Goal: Task Accomplishment & Management: Manage account settings

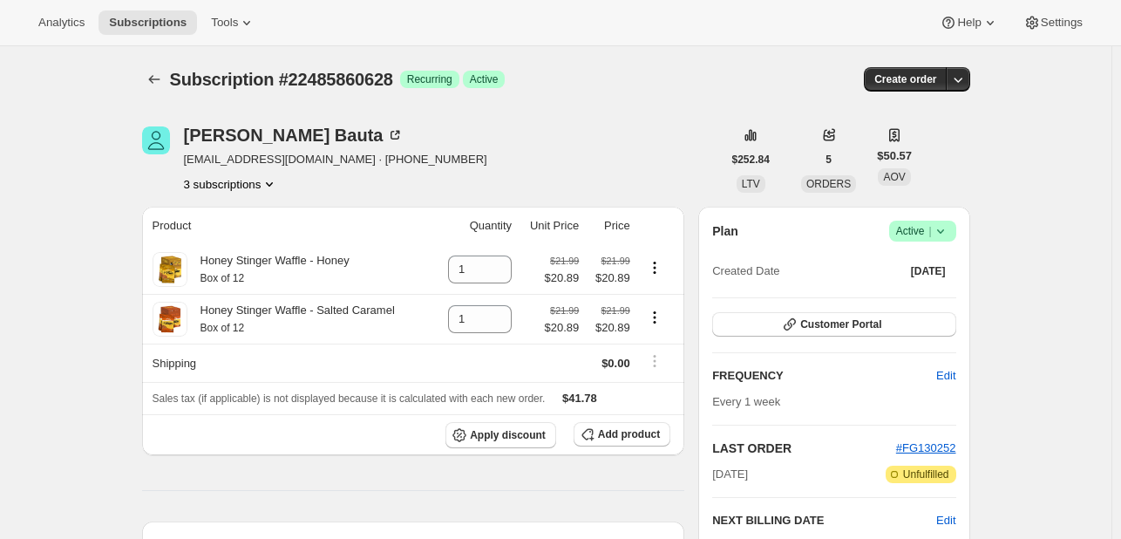
click at [935, 228] on icon at bounding box center [940, 230] width 17 height 17
click at [919, 302] on span "Cancel subscription" at bounding box center [928, 294] width 99 height 17
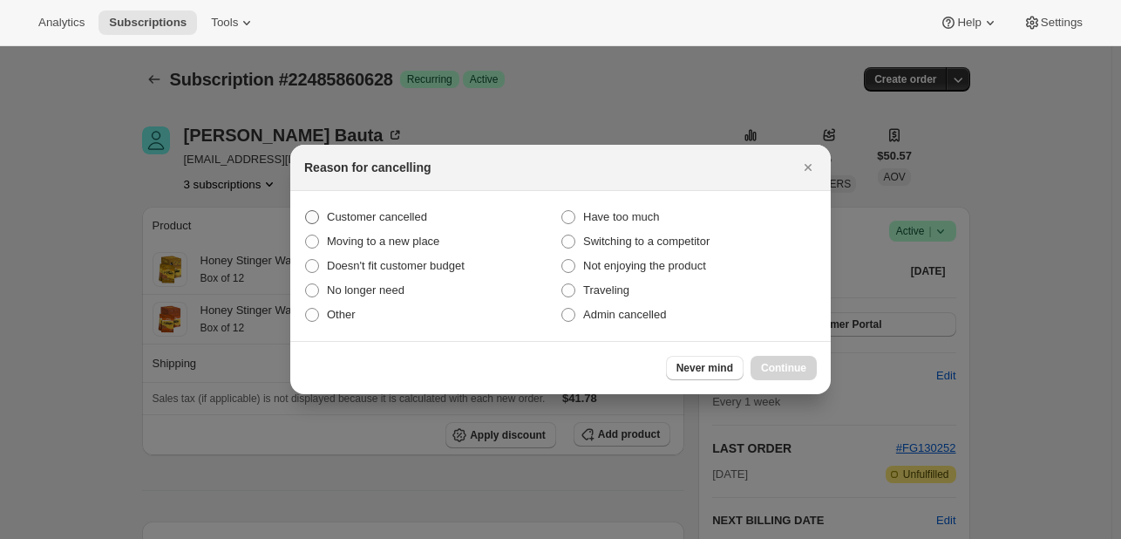
click at [402, 220] on span "Customer cancelled" at bounding box center [377, 216] width 100 height 13
click at [306, 211] on input "Customer cancelled" at bounding box center [305, 210] width 1 height 1
radio input "true"
click at [788, 353] on div "Never mind Continue" at bounding box center [560, 367] width 540 height 53
click at [785, 363] on span "Continue" at bounding box center [783, 368] width 45 height 14
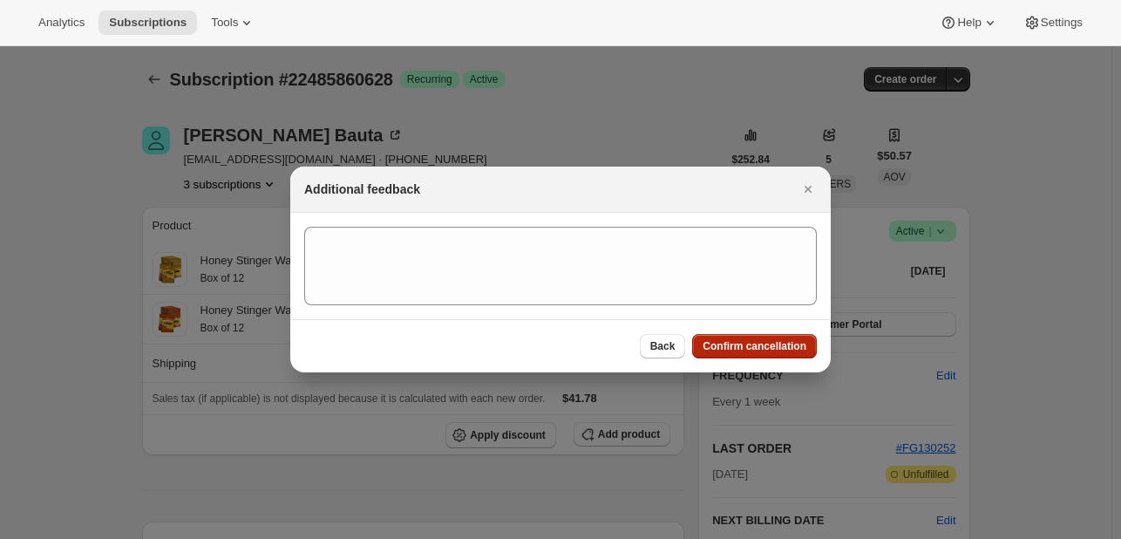
click at [753, 349] on span "Confirm cancellation" at bounding box center [755, 346] width 104 height 14
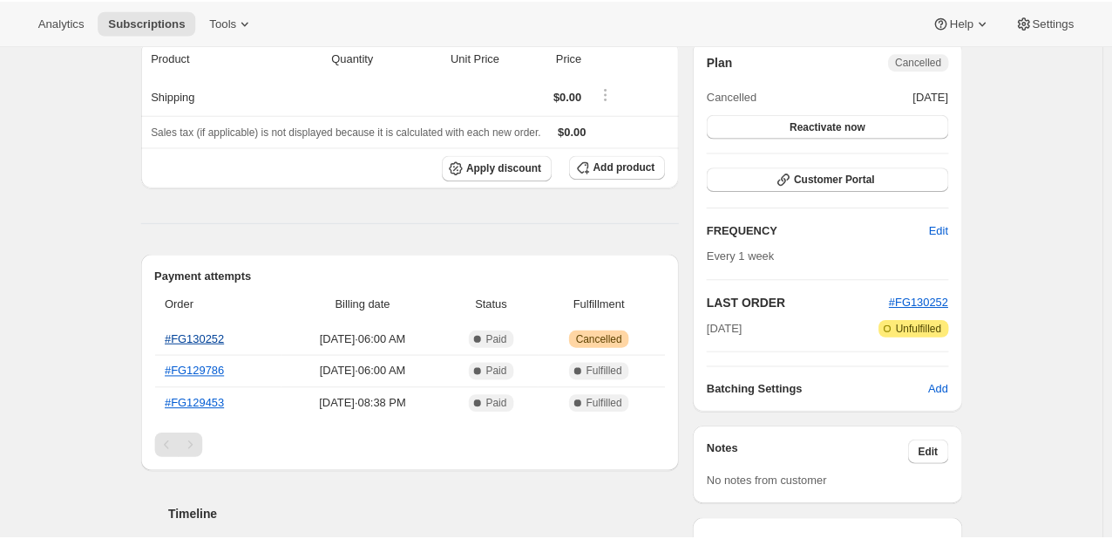
scroll to position [442, 0]
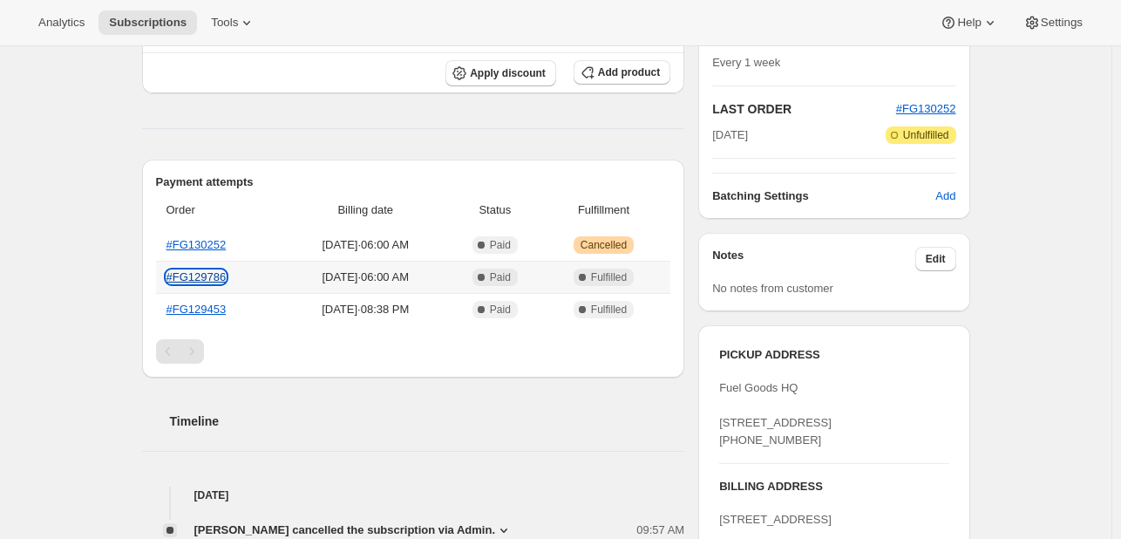
click at [213, 273] on link "#FG129786" at bounding box center [196, 276] width 60 height 13
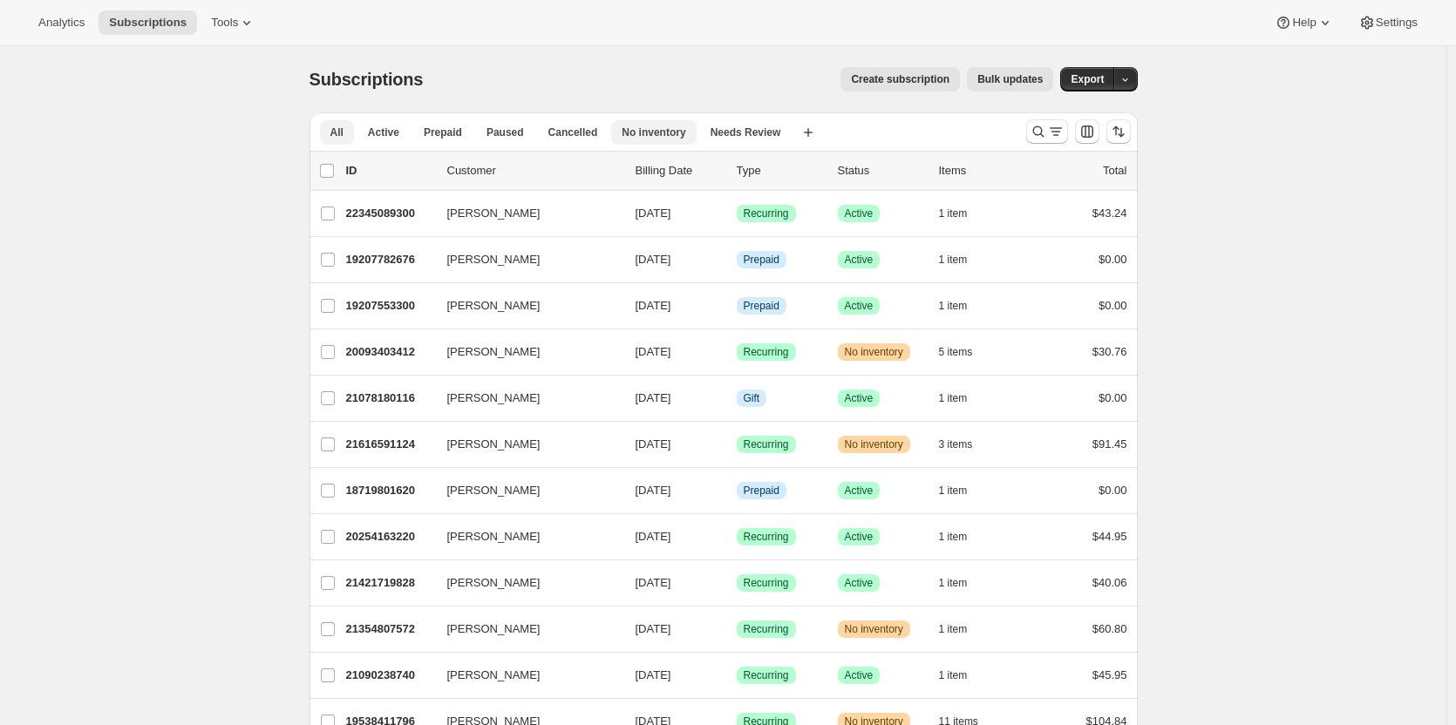
click at [668, 135] on span "No inventory" at bounding box center [654, 133] width 64 height 14
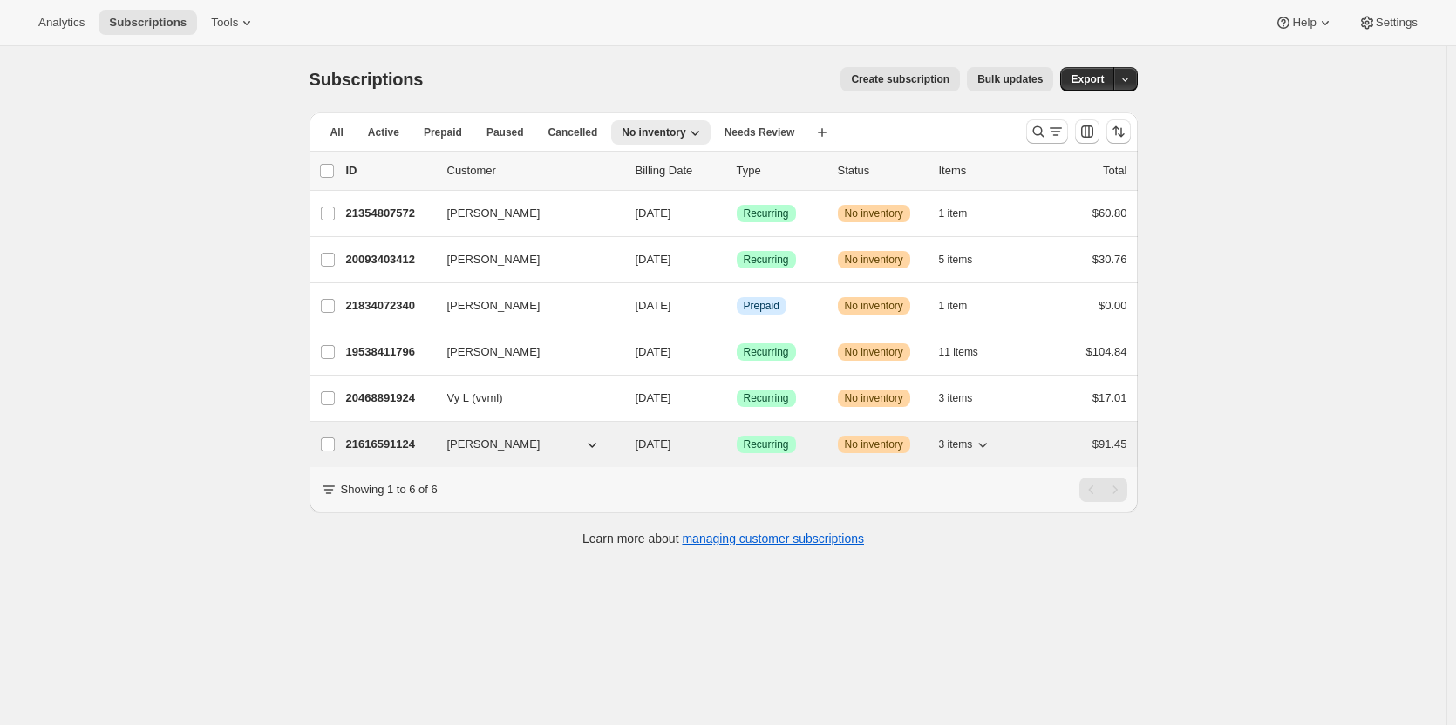
click at [834, 452] on div "21616591124 Nikki Battaglia 10/09/2025 Success Recurring Warning No inventory 3…" at bounding box center [736, 444] width 781 height 24
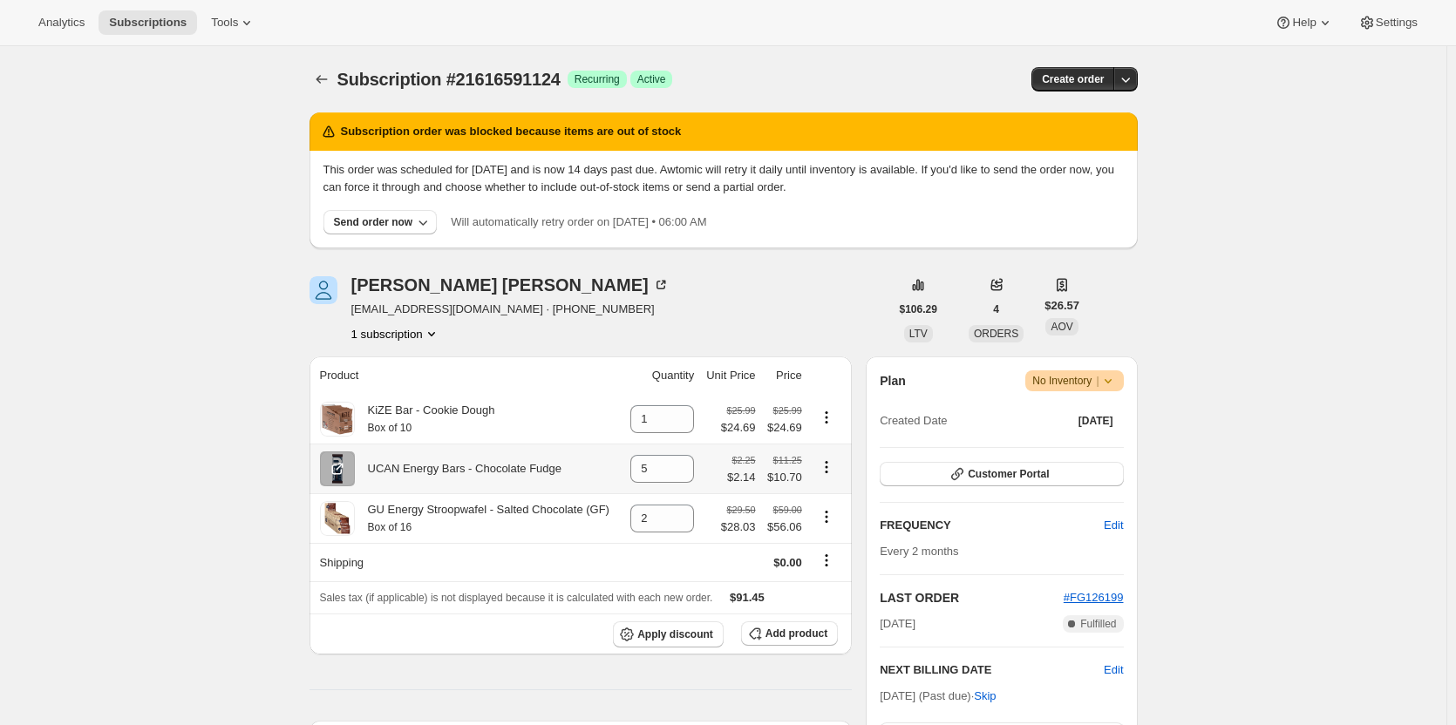
click at [823, 472] on icon "Product actions" at bounding box center [826, 467] width 17 height 17
click at [833, 493] on button "Remove" at bounding box center [830, 502] width 76 height 28
type input "5"
click at [321, 89] on button "Subscriptions" at bounding box center [321, 79] width 24 height 24
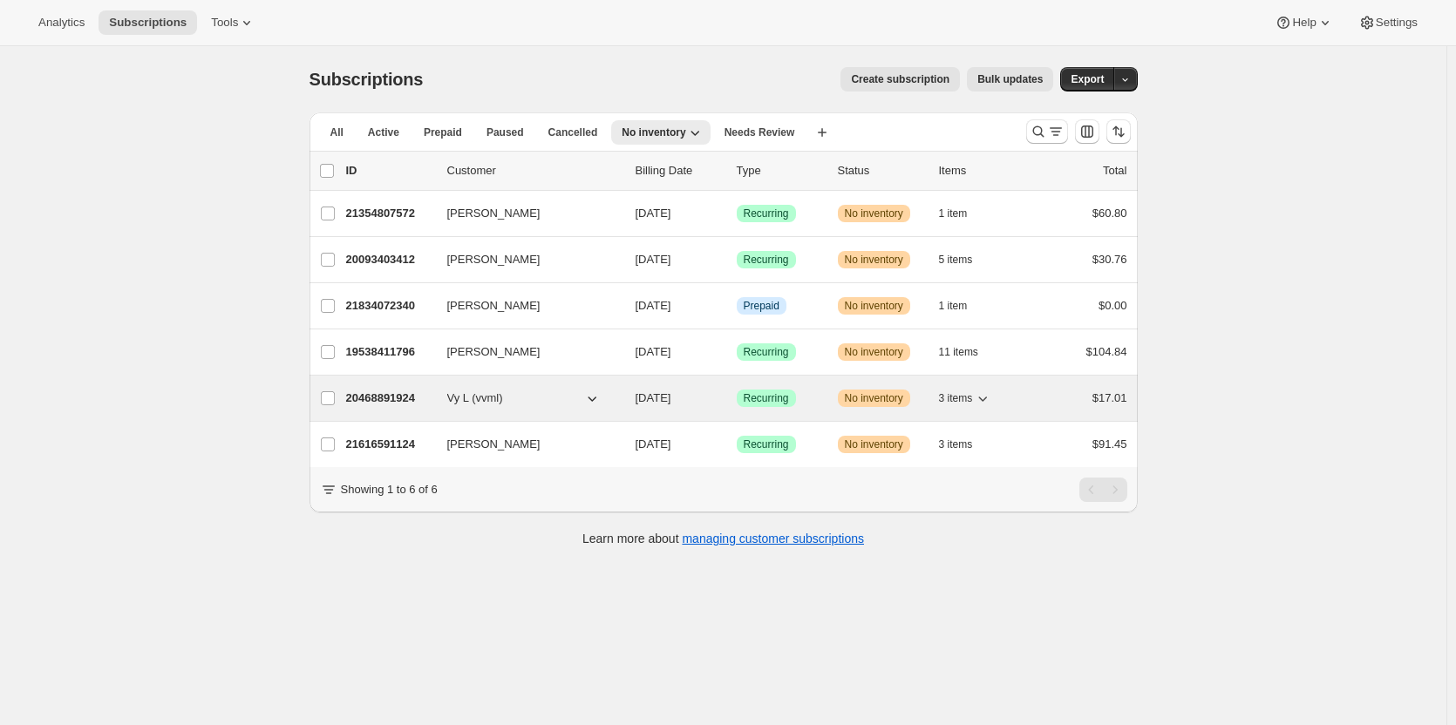
click at [809, 386] on div "20468891924 Vy L (vvml) 10/09/2025 Success Recurring Warning No inventory 3 ite…" at bounding box center [736, 398] width 781 height 24
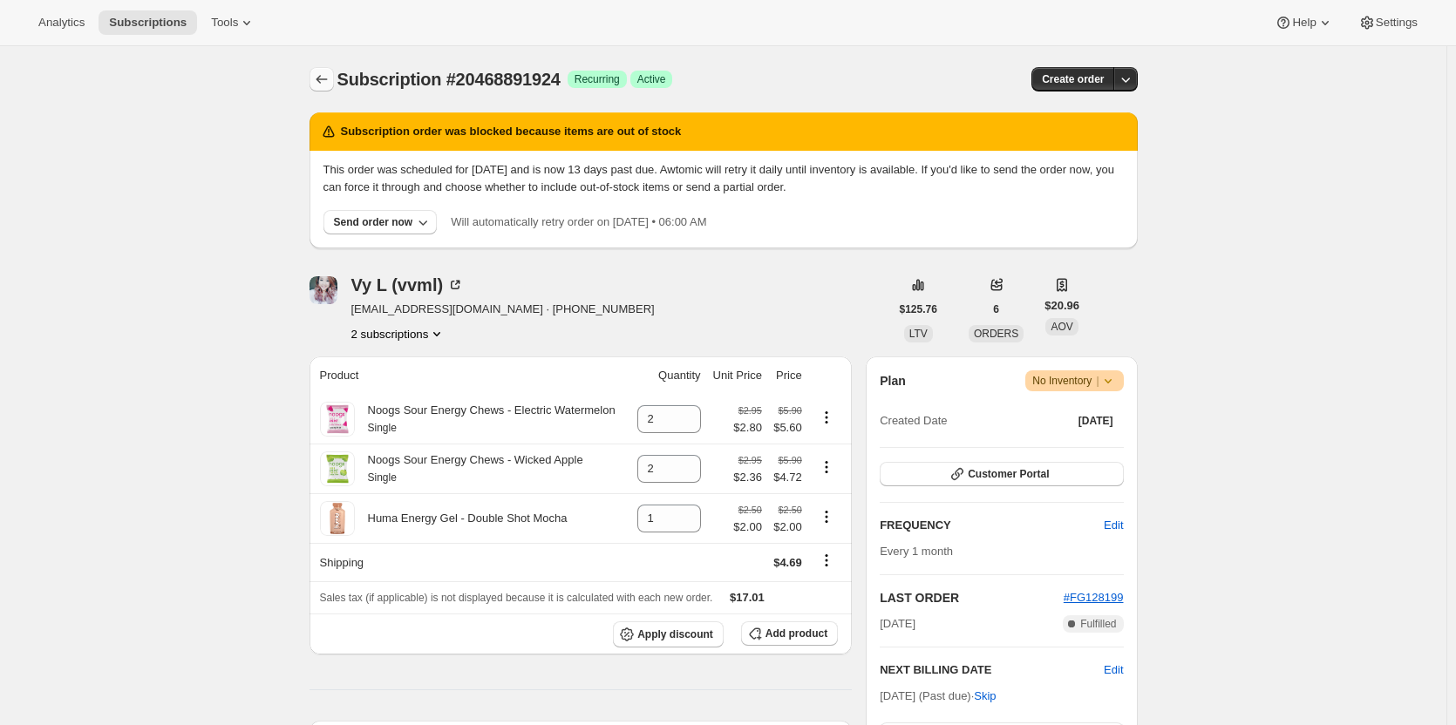
click at [321, 71] on button "Subscriptions" at bounding box center [321, 79] width 24 height 24
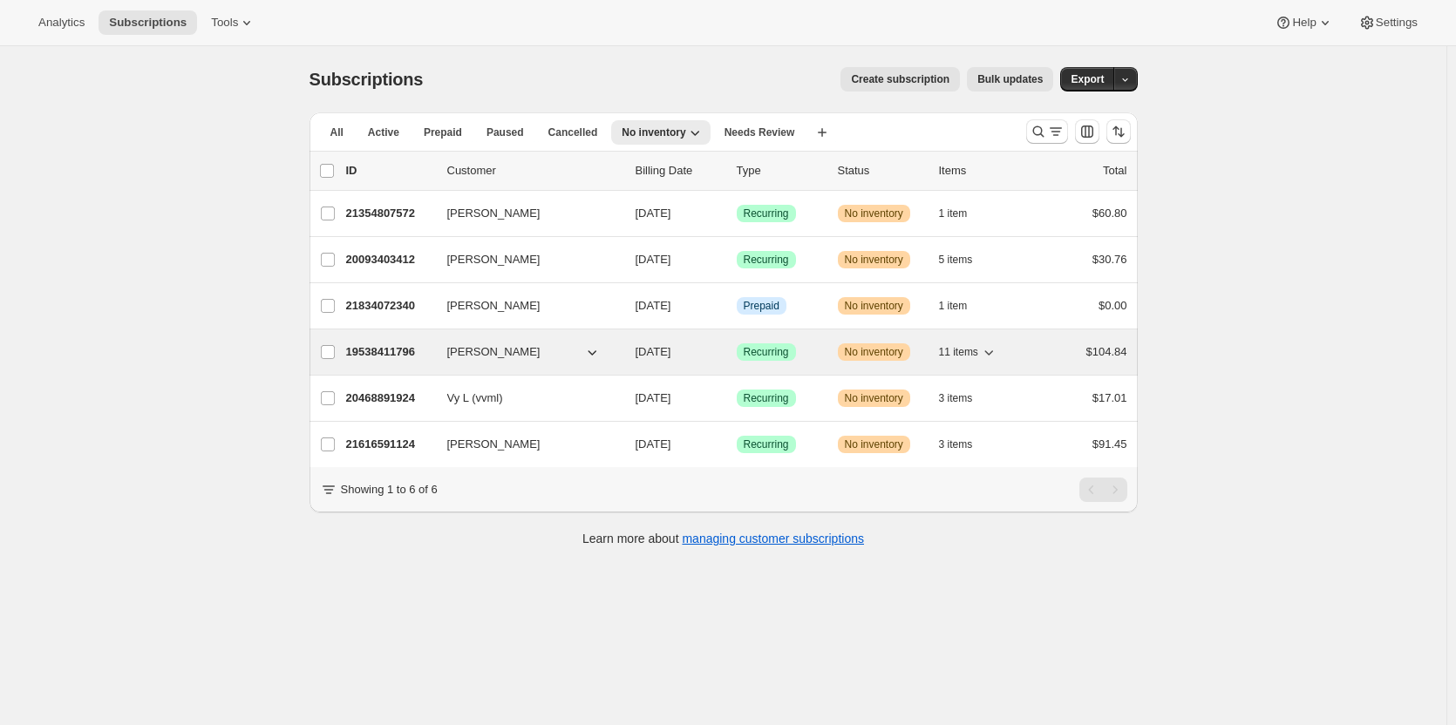
click at [751, 355] on span "Recurring" at bounding box center [766, 352] width 45 height 14
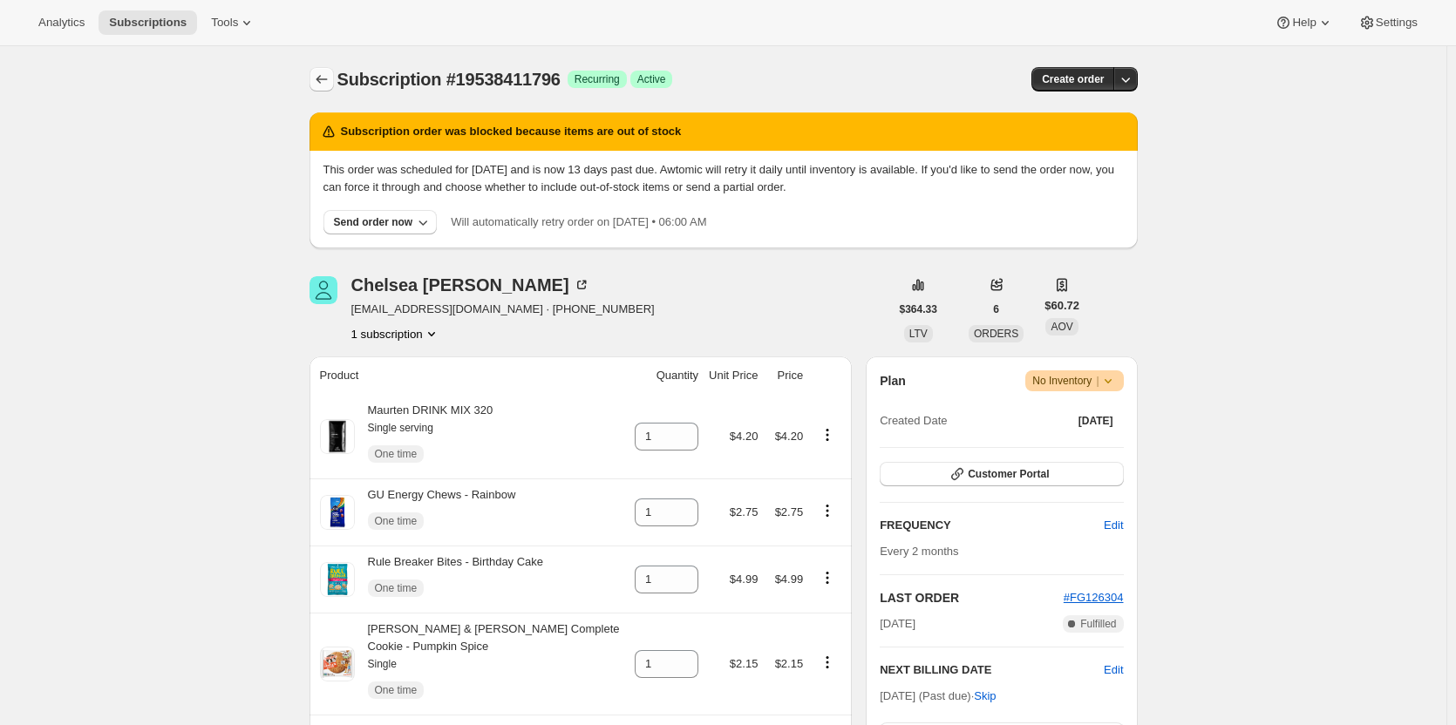
click at [321, 85] on icon "Subscriptions" at bounding box center [321, 79] width 17 height 17
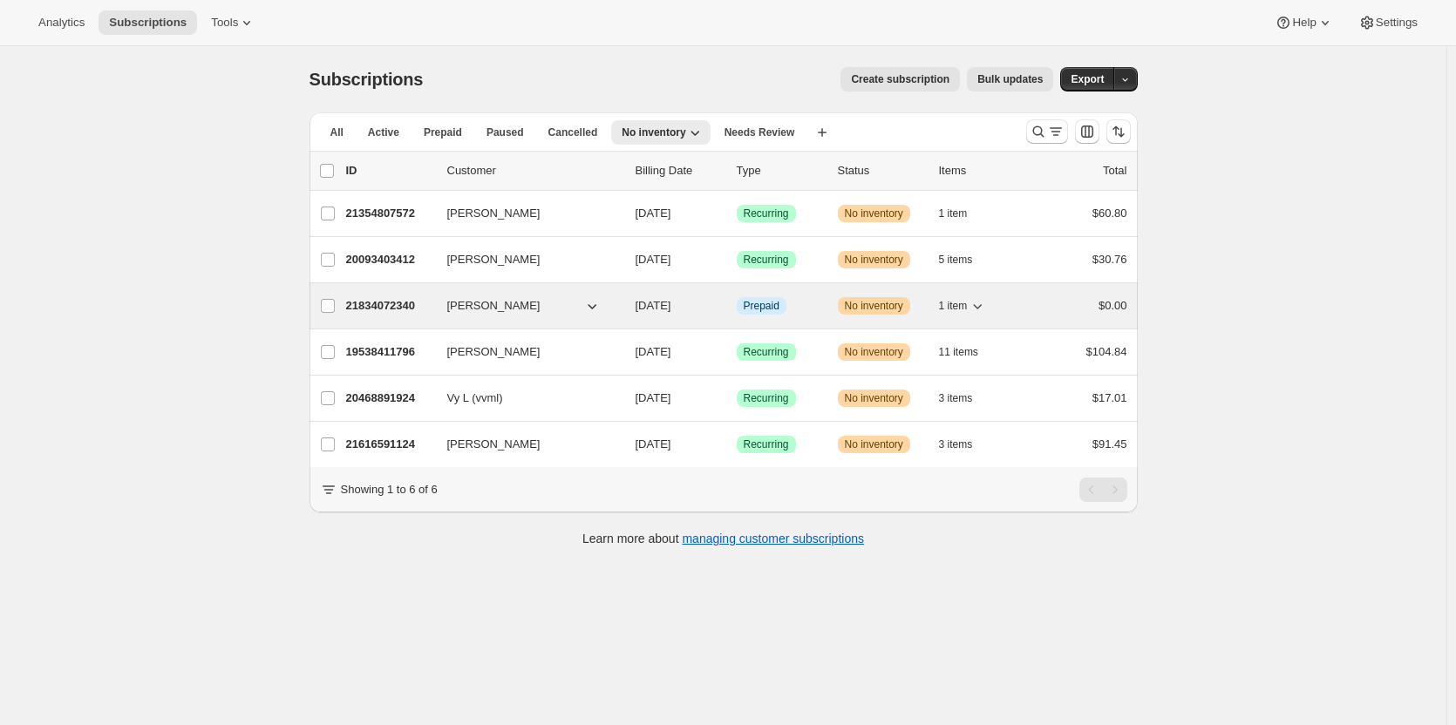
click at [786, 302] on span "Info Prepaid" at bounding box center [762, 305] width 50 height 17
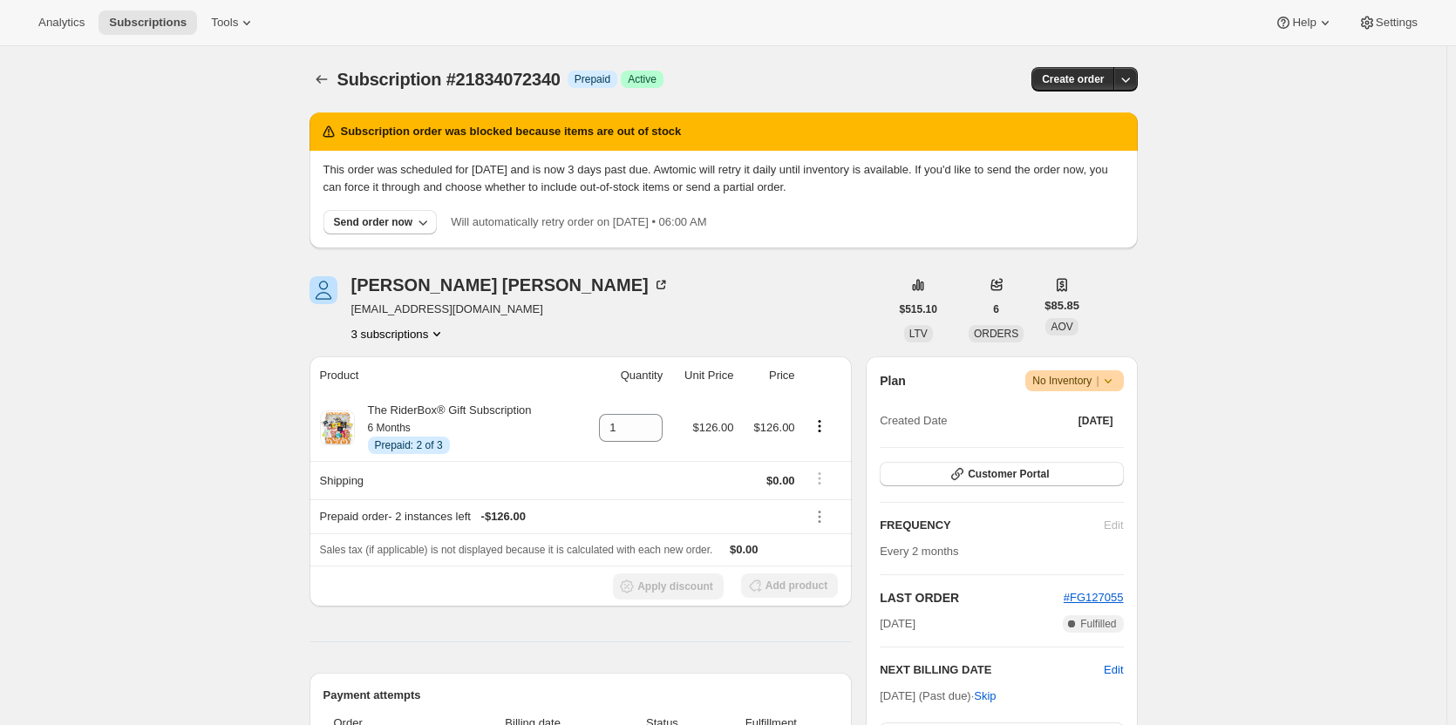
click at [1106, 387] on icon at bounding box center [1107, 380] width 17 height 17
click at [413, 228] on div "Send order now" at bounding box center [373, 222] width 79 height 14
click at [411, 255] on span "Include sold-out items" at bounding box center [382, 258] width 185 height 17
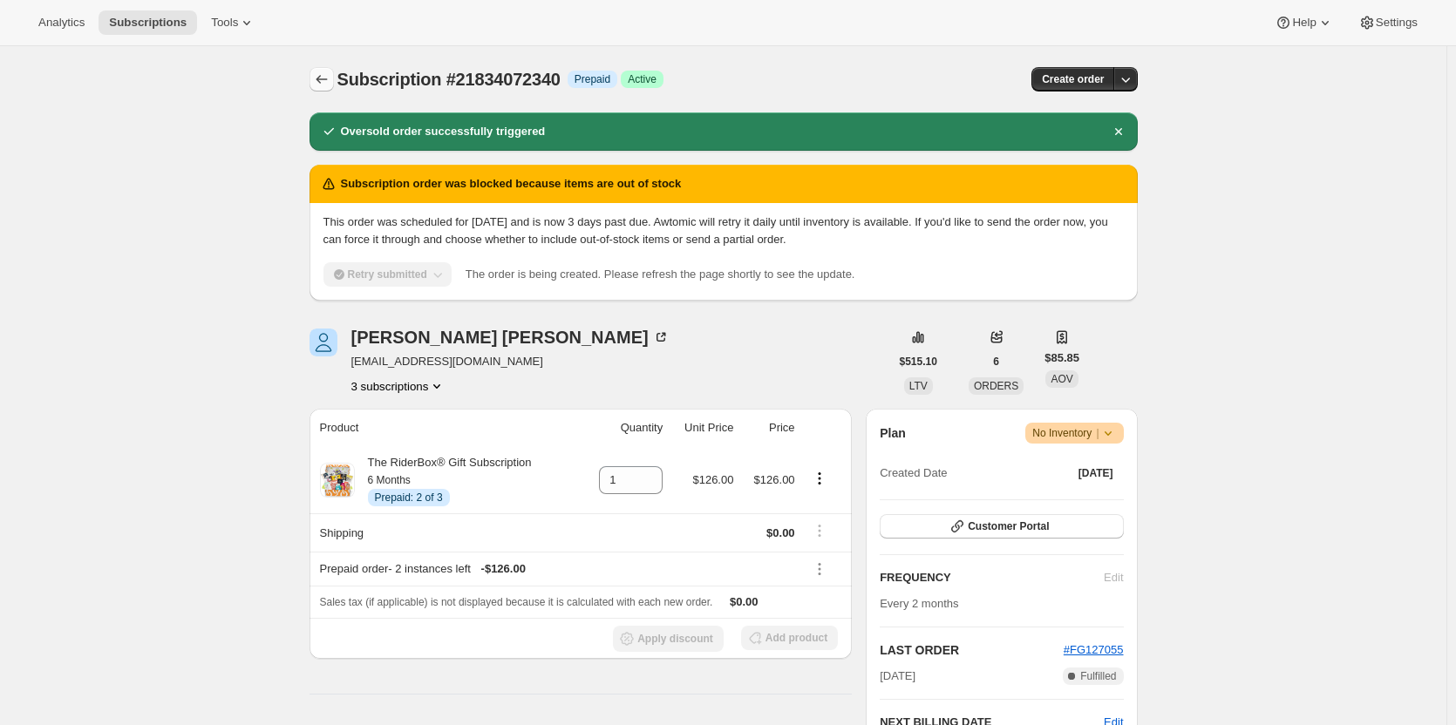
click at [324, 85] on icon "Subscriptions" at bounding box center [321, 79] width 17 height 17
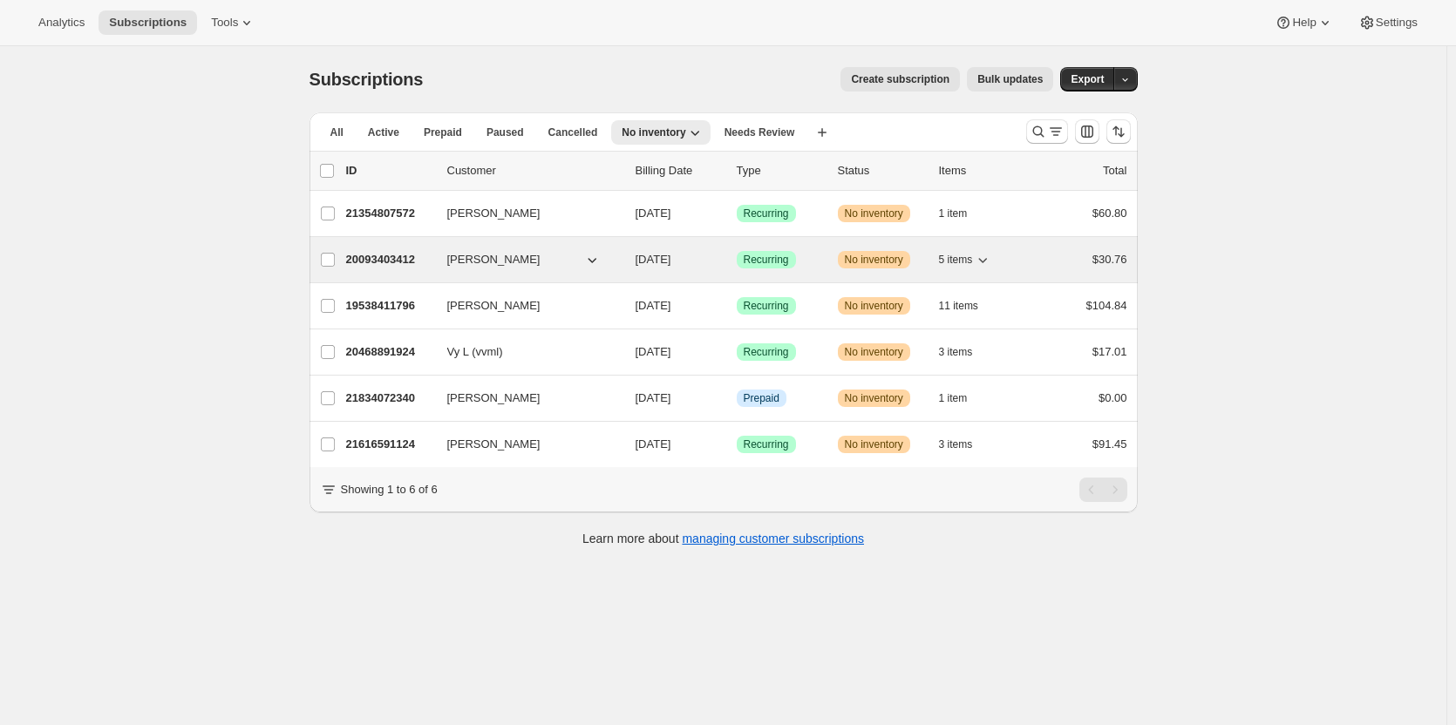
click at [792, 268] on div "20093403412 Brittany Cain 10/09/2025 Success Recurring Warning No inventory 5 i…" at bounding box center [736, 260] width 781 height 24
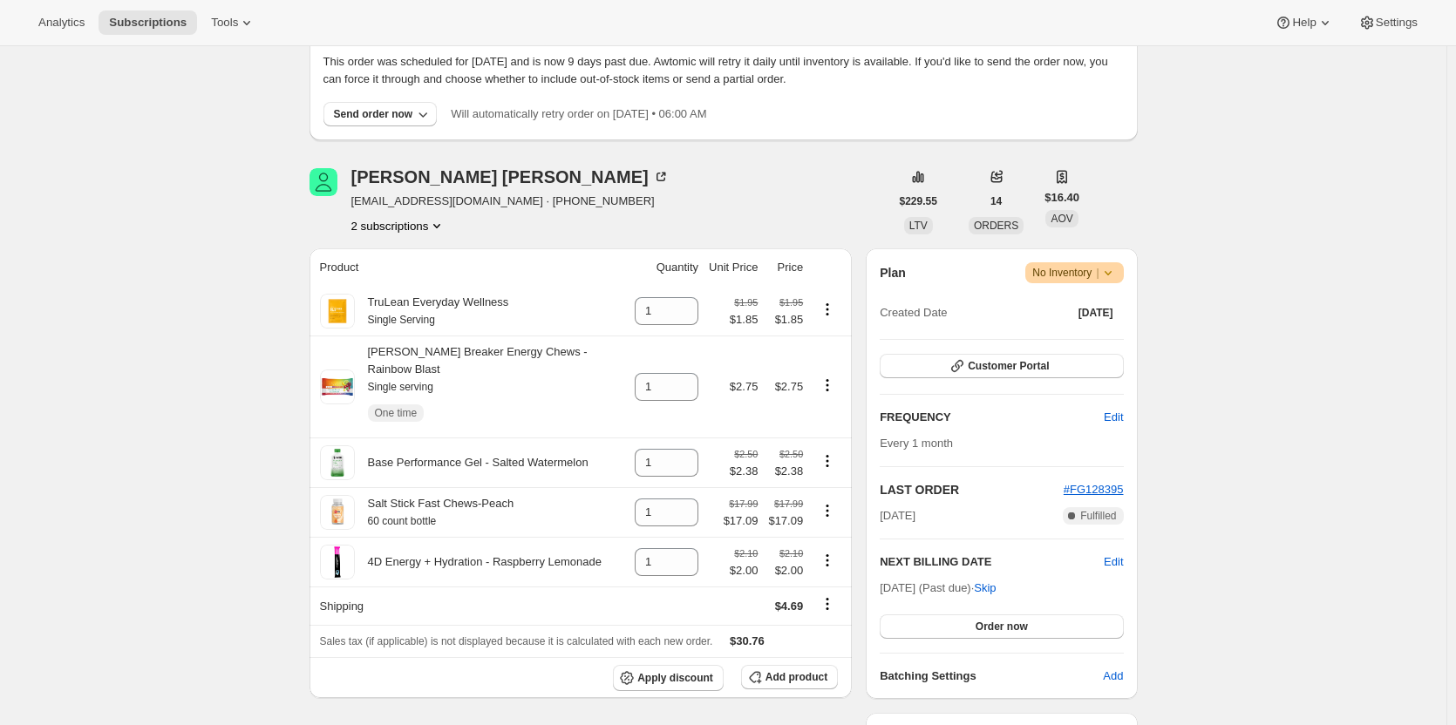
scroll to position [109, 0]
click at [835, 452] on icon "Product actions" at bounding box center [827, 460] width 17 height 17
click at [823, 471] on span "Remove" at bounding box center [819, 477] width 42 height 13
type input "0"
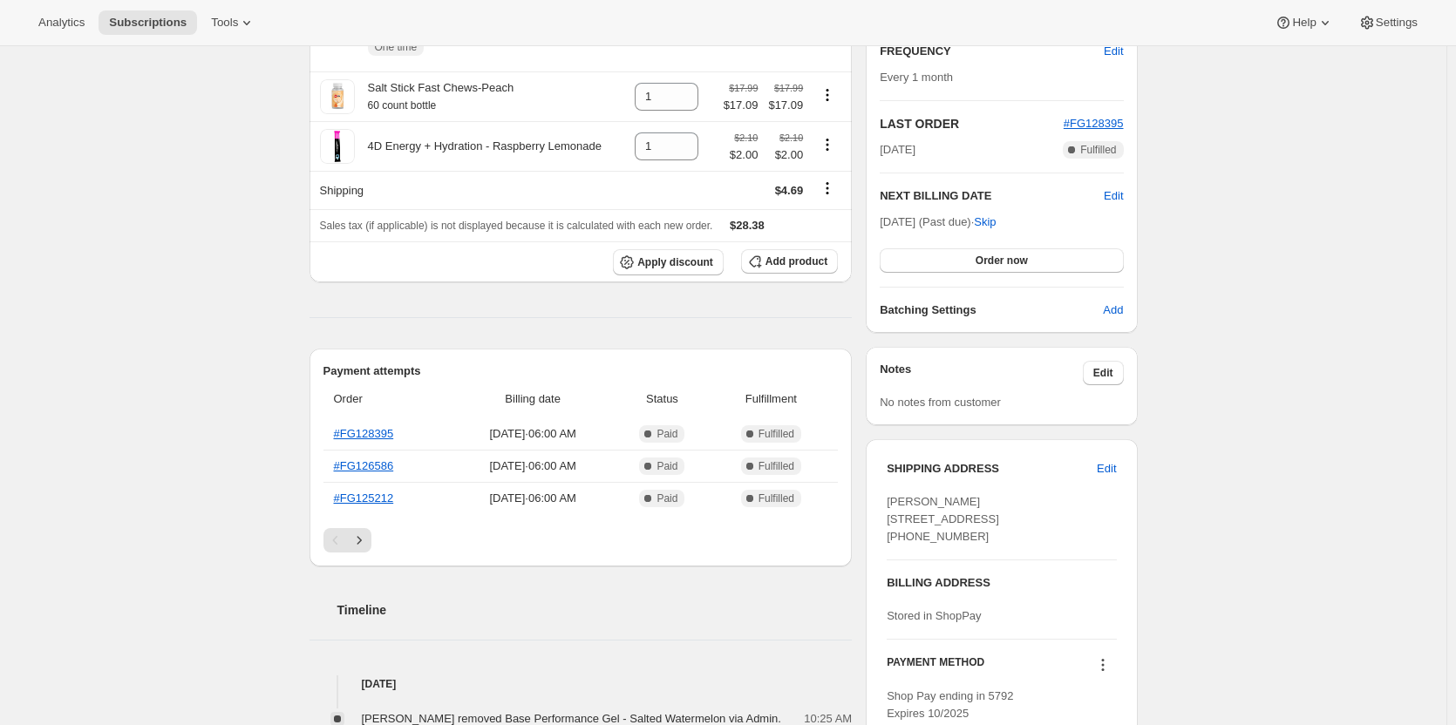
scroll to position [0, 0]
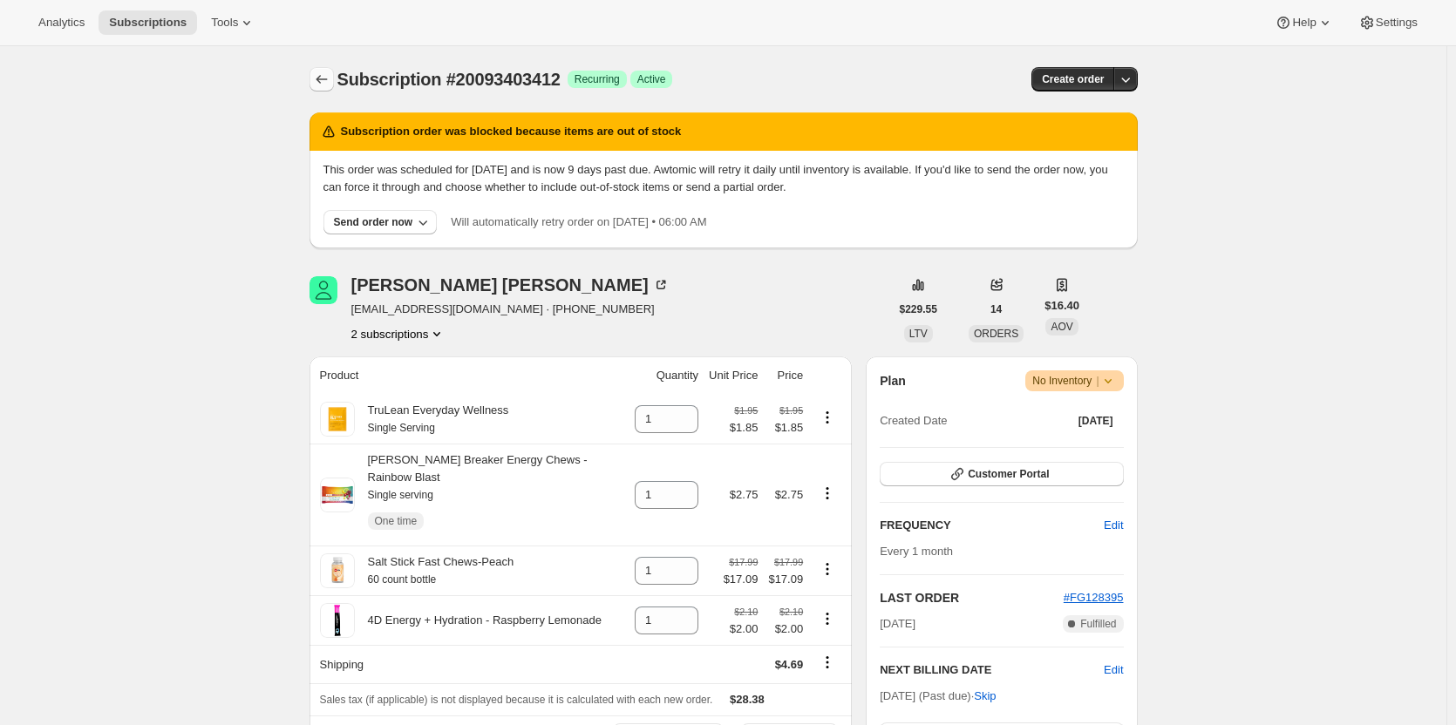
click at [330, 72] on icon "Subscriptions" at bounding box center [321, 79] width 17 height 17
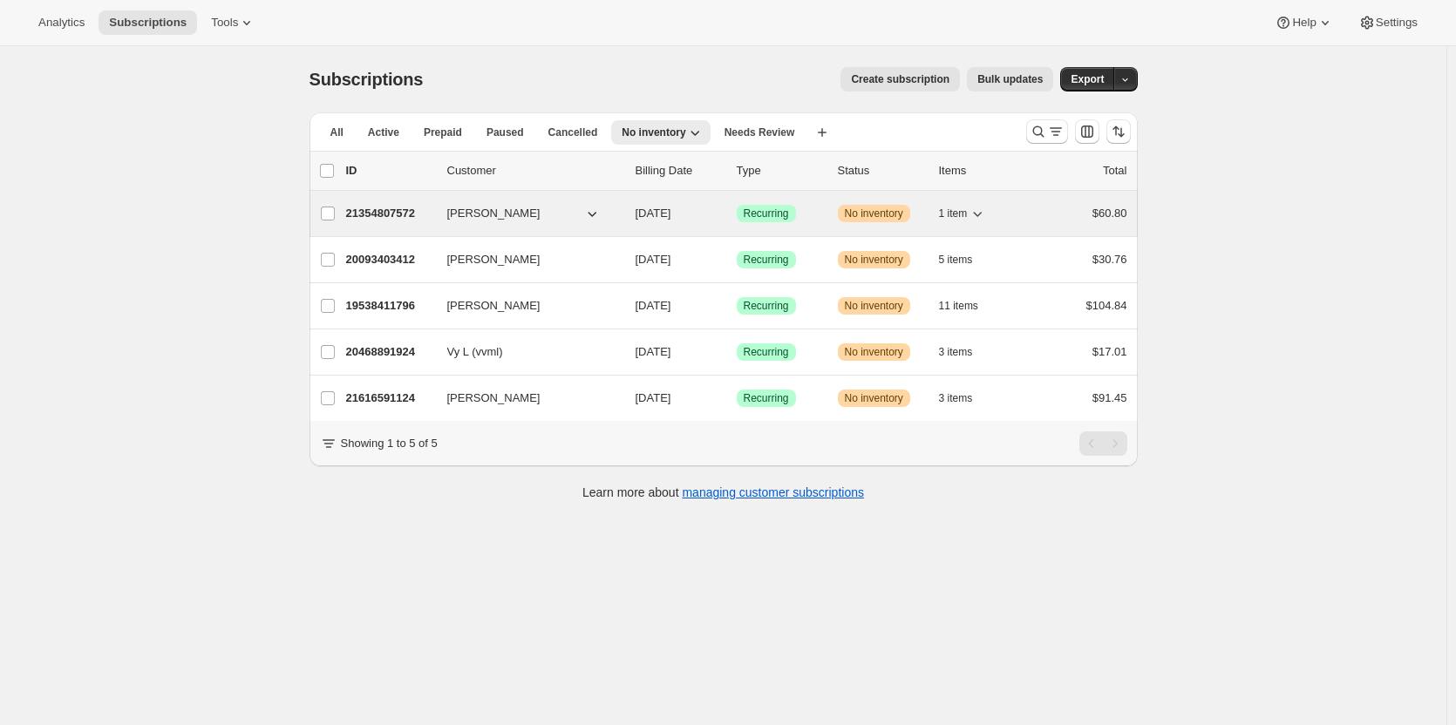
click at [756, 207] on span "Recurring" at bounding box center [766, 214] width 45 height 14
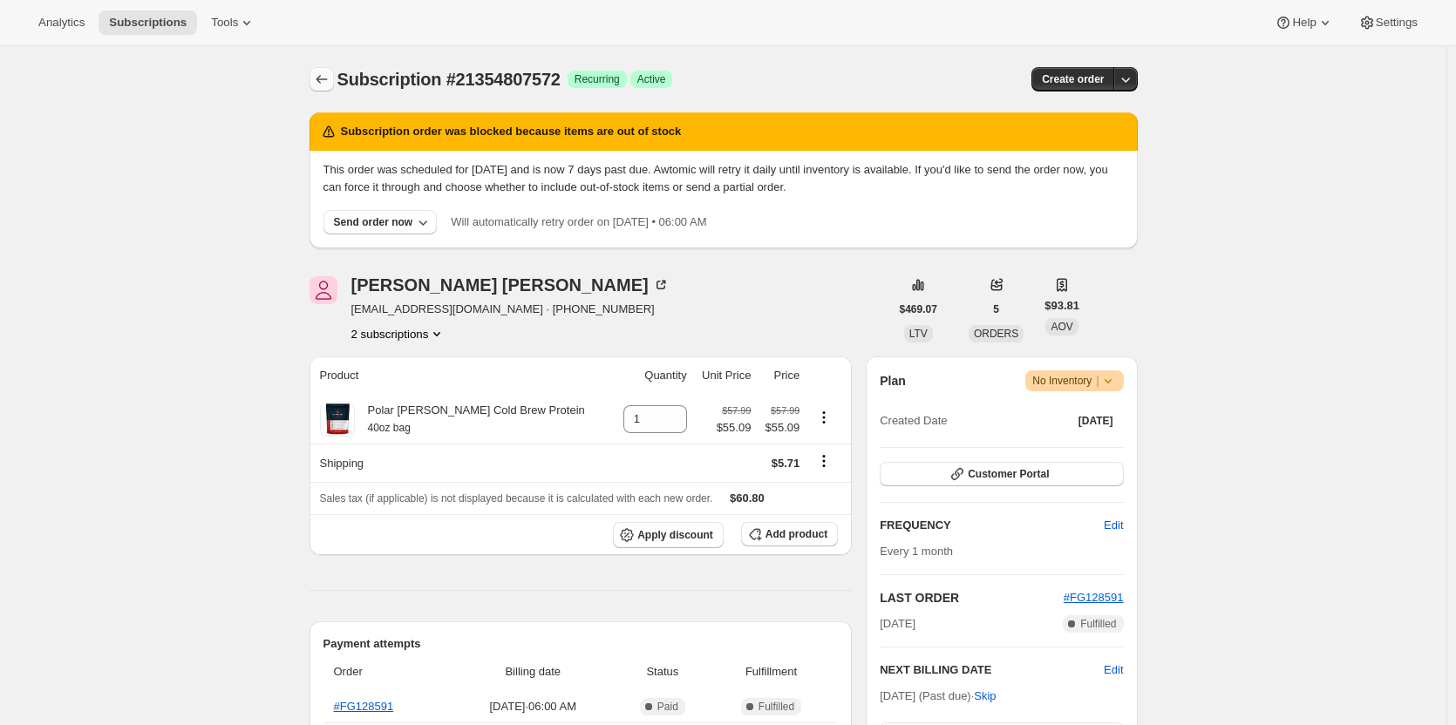
click at [325, 74] on icon "Subscriptions" at bounding box center [321, 79] width 17 height 17
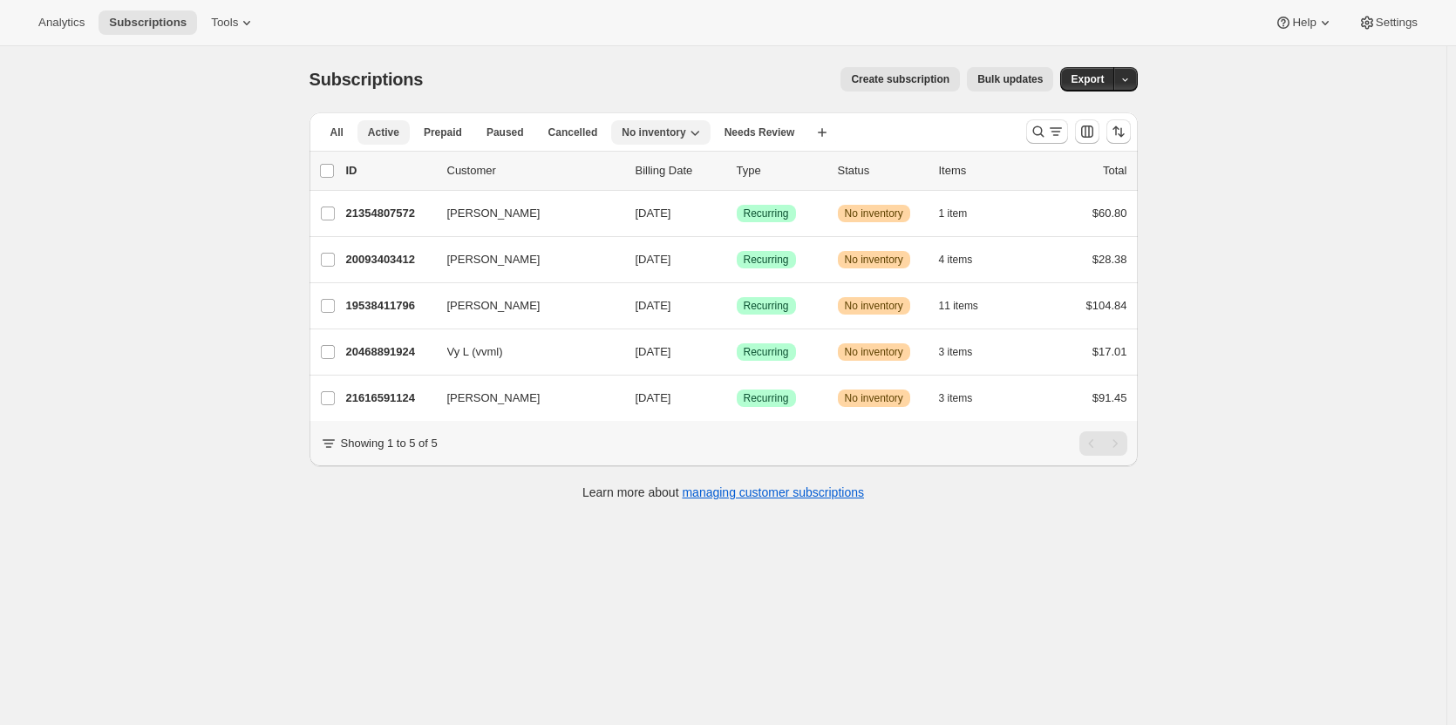
click at [391, 139] on span "Active" at bounding box center [383, 133] width 31 height 14
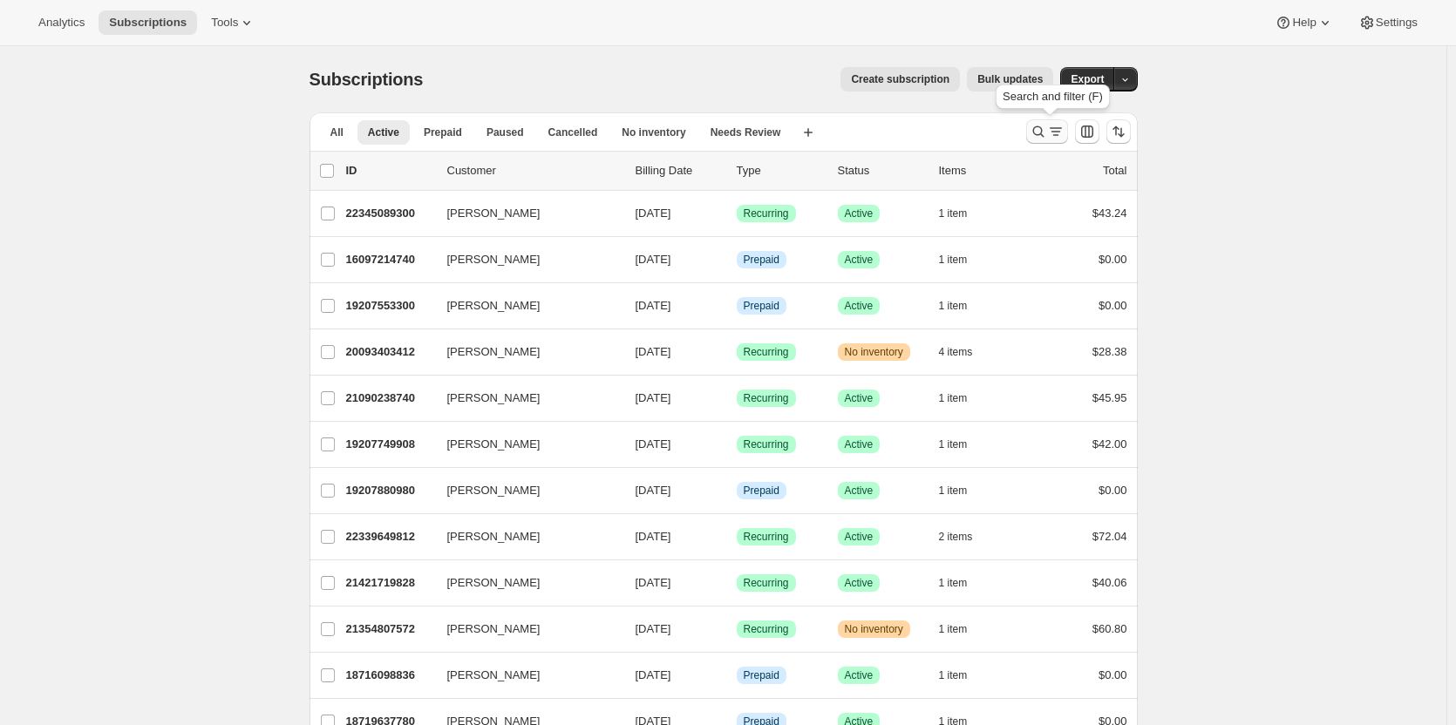
click at [1050, 141] on button "Search and filter results" at bounding box center [1047, 131] width 42 height 24
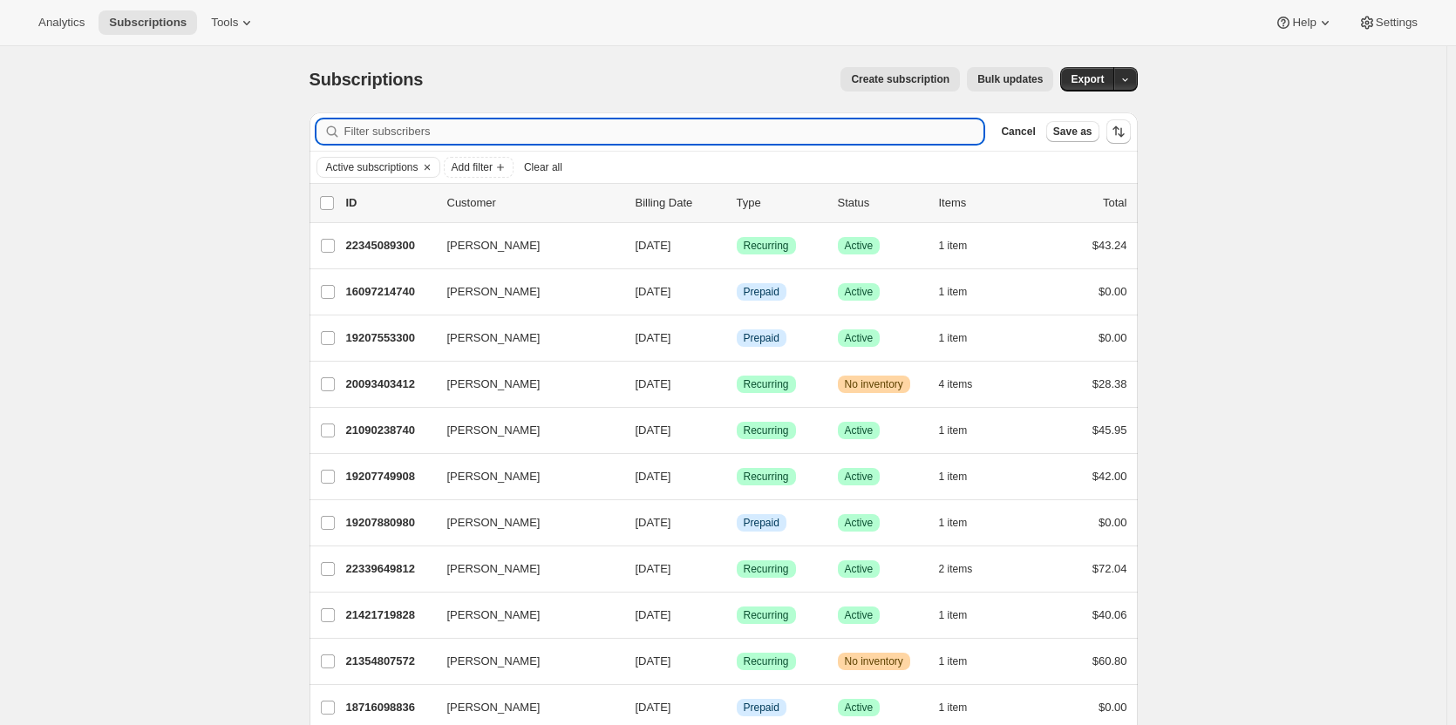
click at [934, 128] on input "Filter subscribers" at bounding box center [664, 131] width 640 height 24
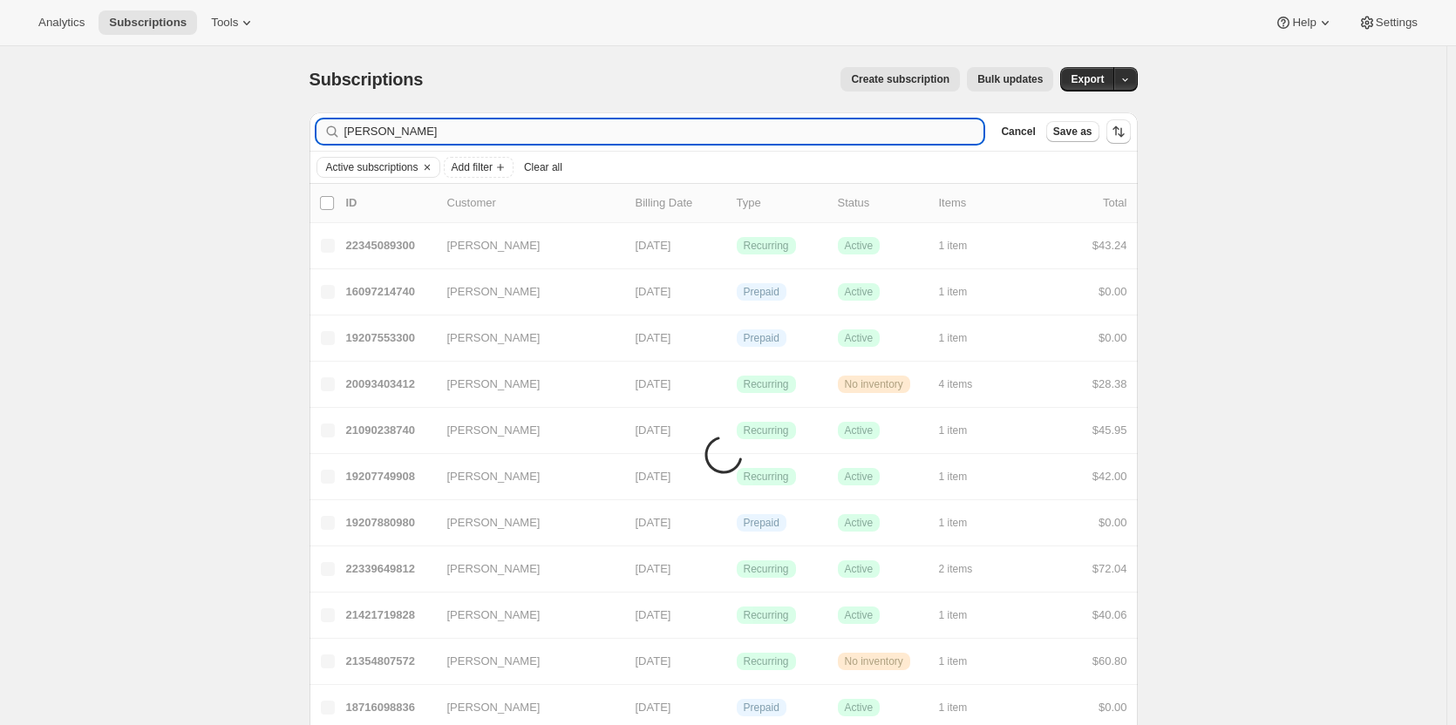
type input "[PERSON_NAME]"
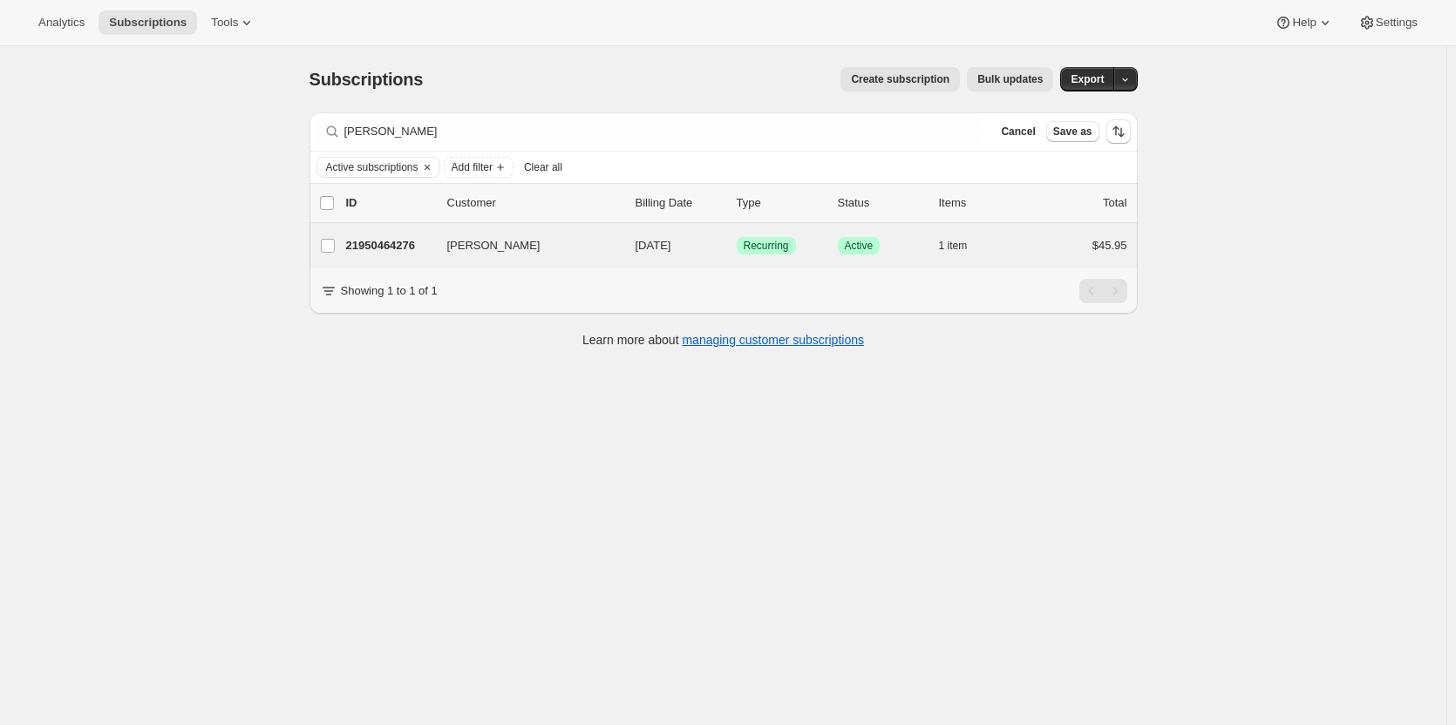
click at [703, 261] on div "[PERSON_NAME] 21950464276 [PERSON_NAME] [DATE] Success Recurring Success Active…" at bounding box center [723, 245] width 828 height 45
click at [722, 248] on p "[DATE]" at bounding box center [678, 245] width 87 height 17
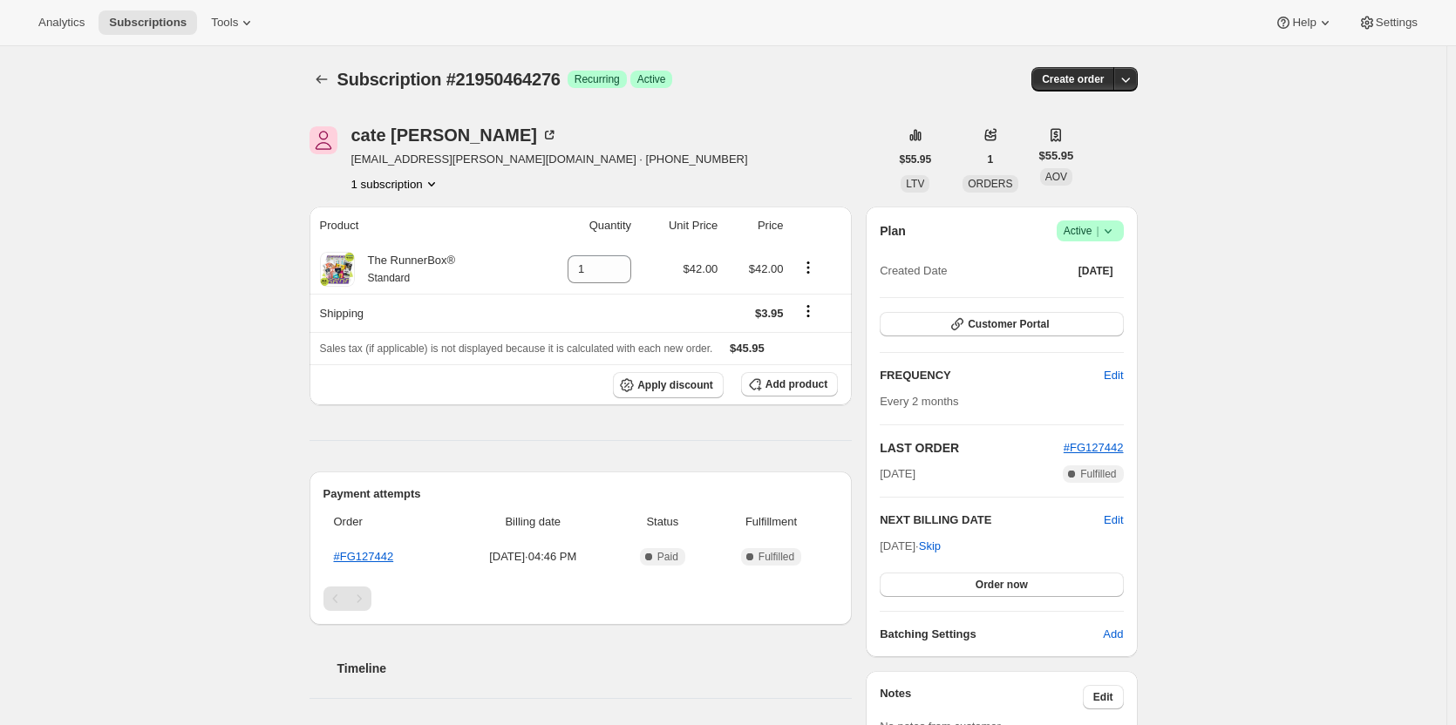
click at [1121, 233] on span "Success Active |" at bounding box center [1090, 231] width 67 height 21
click at [1090, 298] on span "Cancel subscription" at bounding box center [1095, 295] width 99 height 13
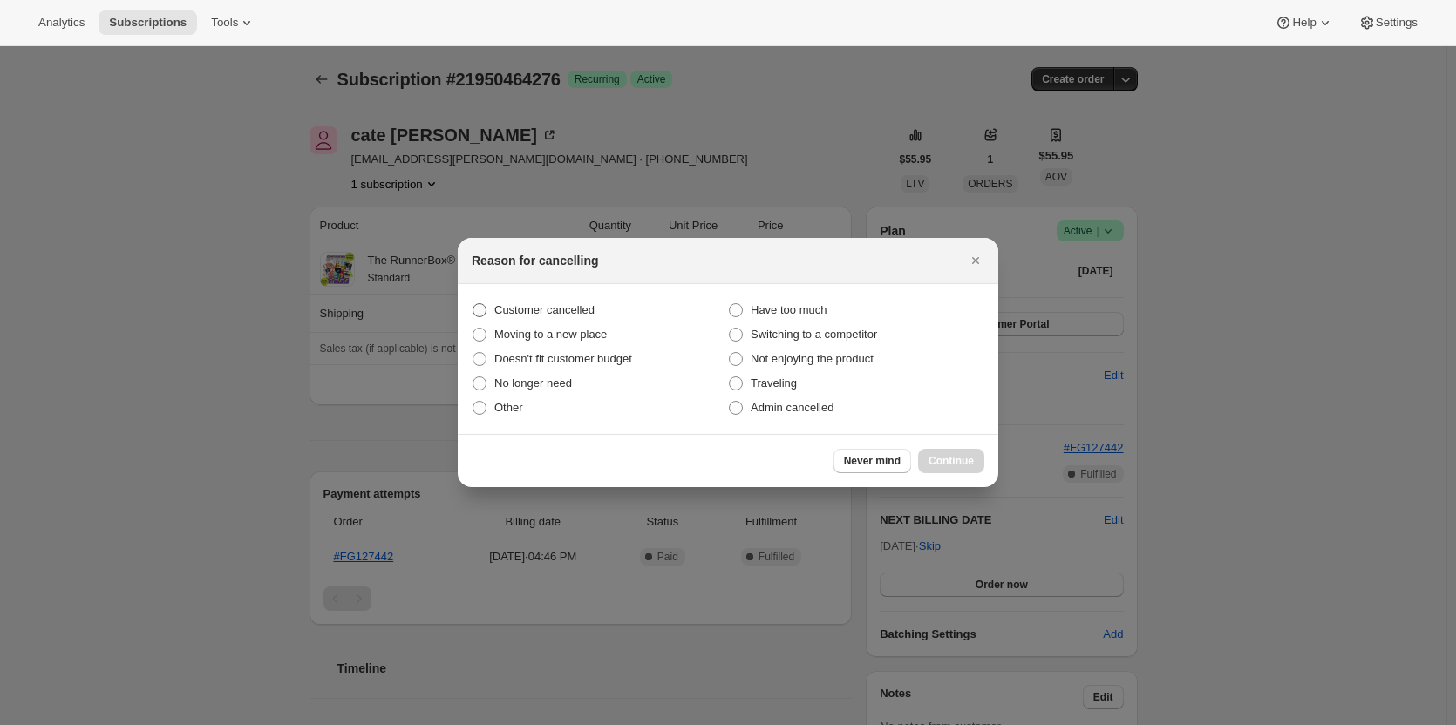
click at [588, 316] on span "Customer cancelled" at bounding box center [544, 309] width 100 height 13
click at [473, 304] on input "Customer cancelled" at bounding box center [472, 303] width 1 height 1
radio input "true"
click at [956, 459] on span "Continue" at bounding box center [950, 461] width 45 height 14
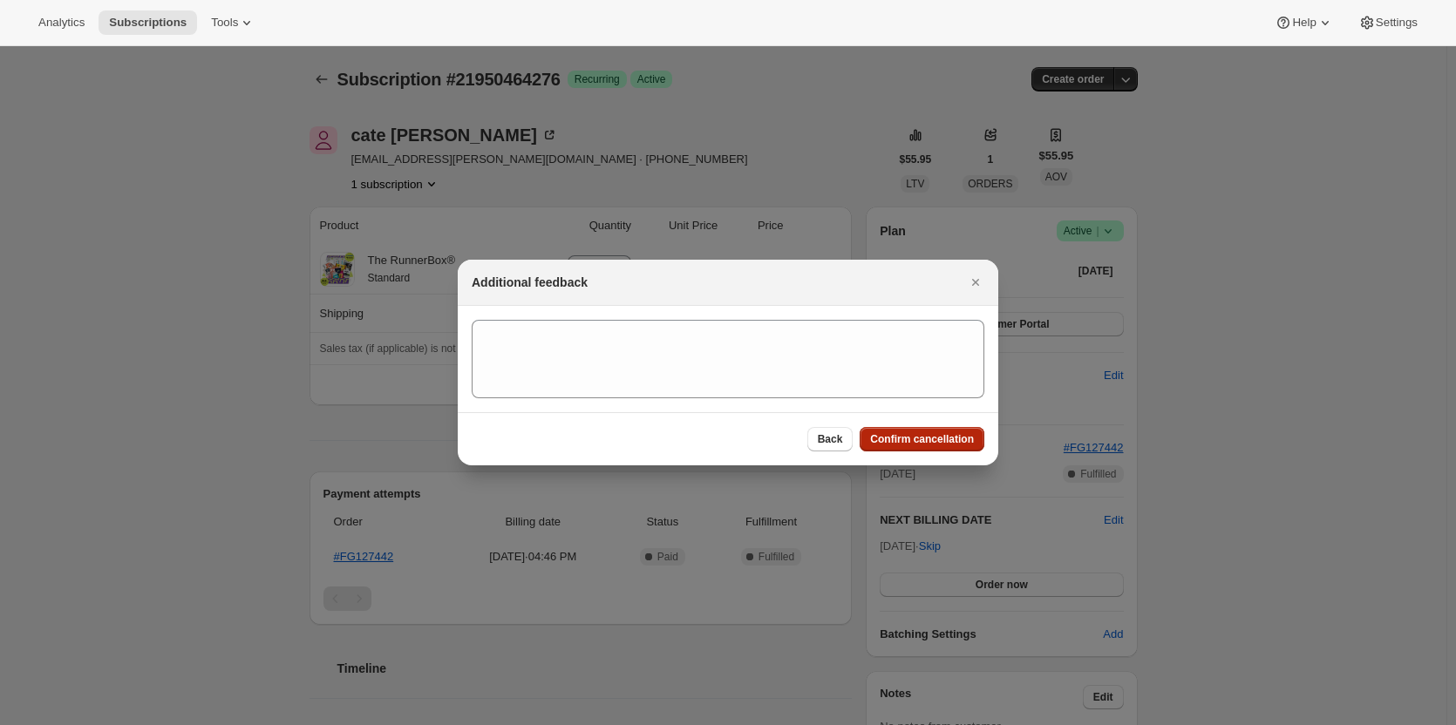
click at [925, 442] on span "Confirm cancellation" at bounding box center [922, 439] width 104 height 14
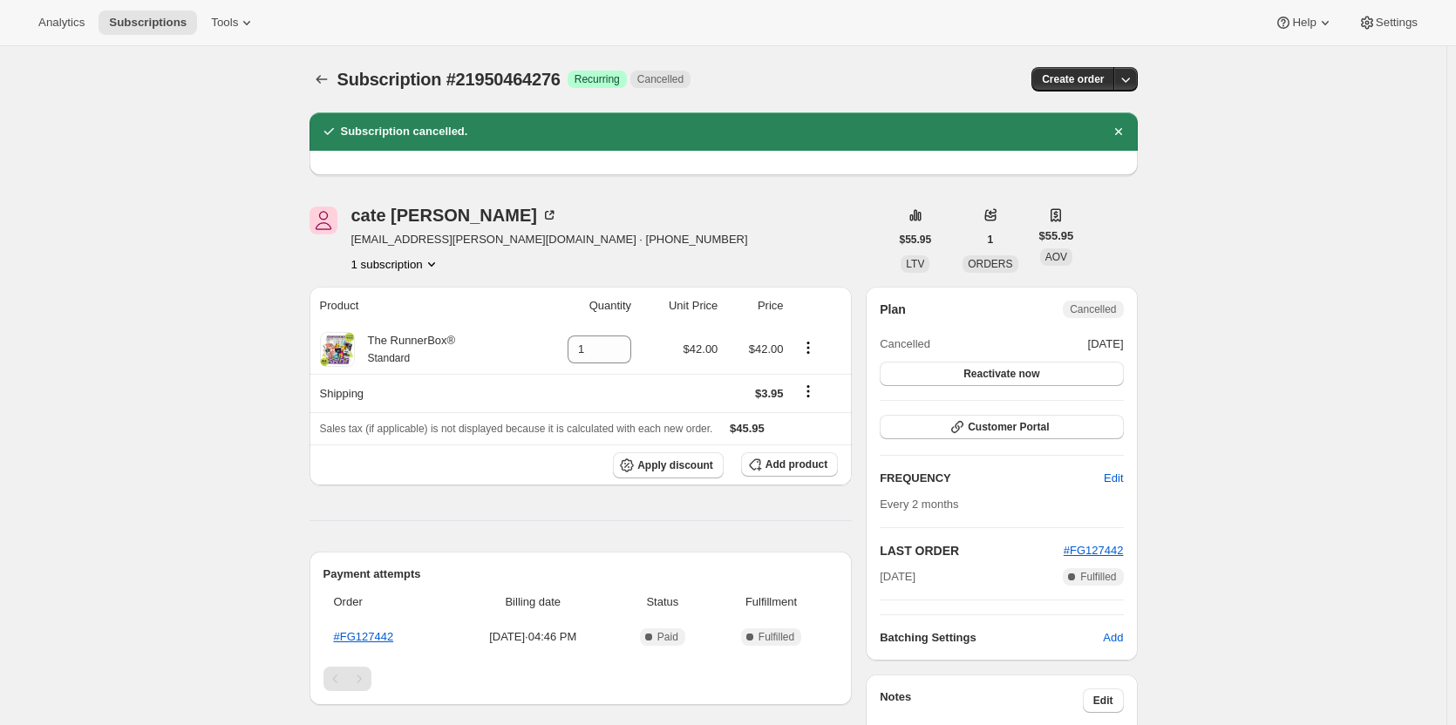
click at [308, 207] on div "[PERSON_NAME] [PERSON_NAME][EMAIL_ADDRESS][PERSON_NAME][DOMAIN_NAME] · [PHONE_N…" at bounding box center [717, 687] width 842 height 1016
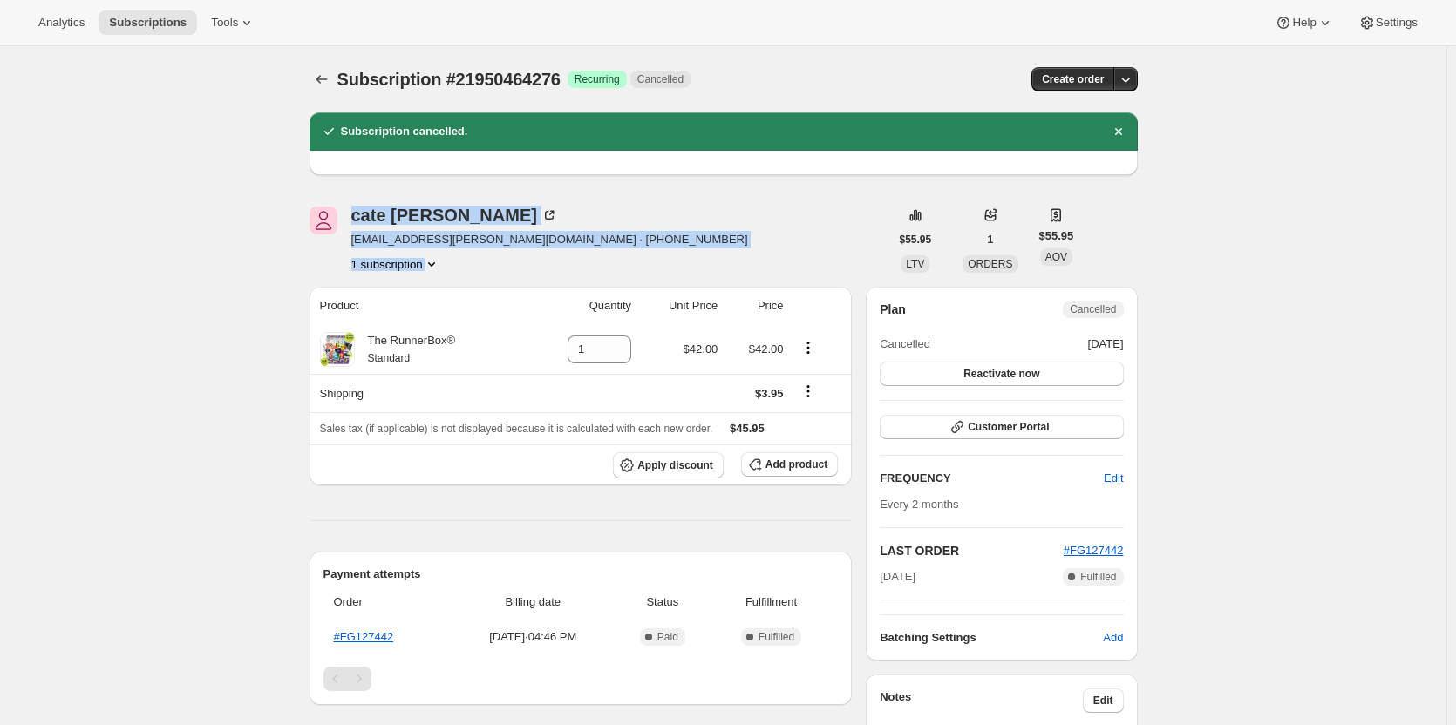
drag, startPoint x: 308, startPoint y: 207, endPoint x: 515, endPoint y: 269, distance: 216.5
click at [515, 269] on div "[PERSON_NAME] [PERSON_NAME][EMAIL_ADDRESS][PERSON_NAME][DOMAIN_NAME] · [PHONE_N…" at bounding box center [717, 687] width 842 height 1016
click at [515, 269] on div "1 subscription" at bounding box center [549, 263] width 397 height 17
drag, startPoint x: 515, startPoint y: 269, endPoint x: 255, endPoint y: 221, distance: 265.2
click at [255, 221] on div "Subscription #21950464276. This page is ready Subscription #21950464276 Success…" at bounding box center [723, 646] width 1446 height 1201
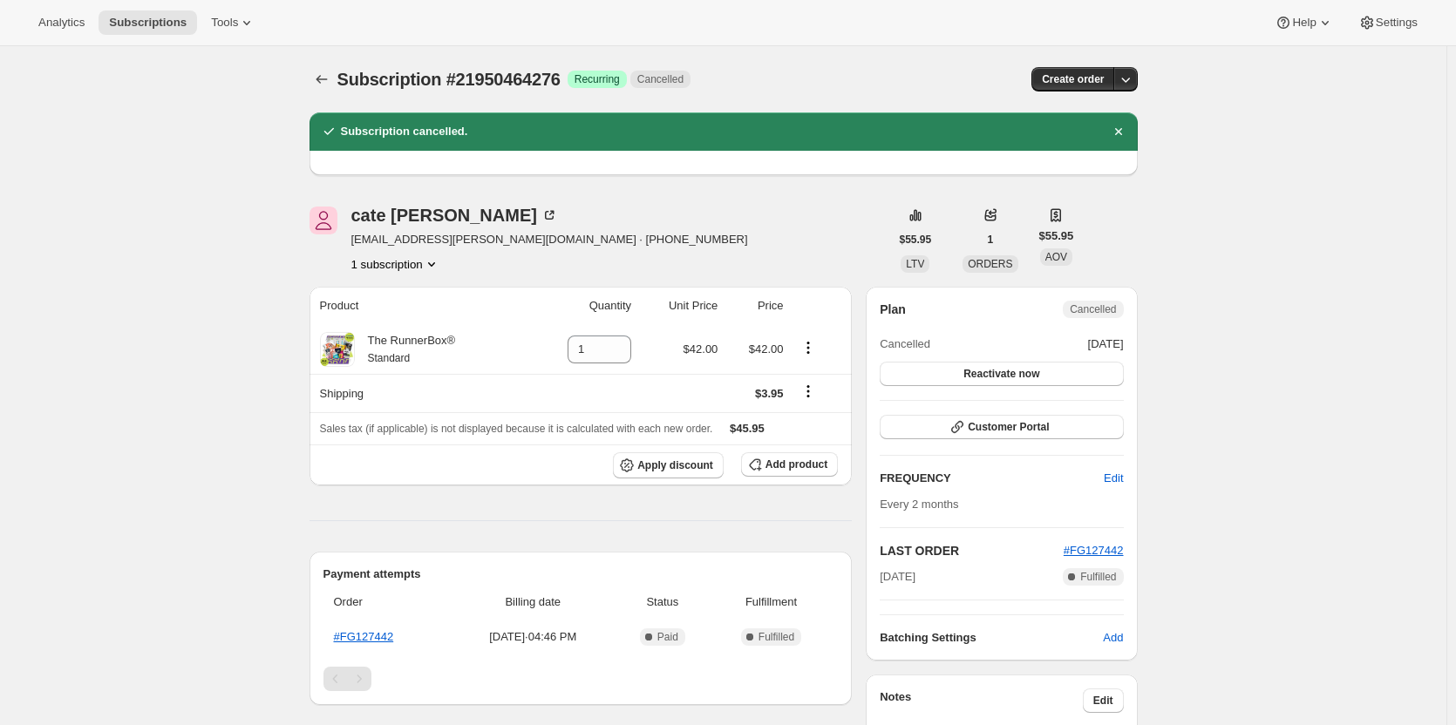
click at [255, 221] on div "Subscription #21950464276. This page is ready Subscription #21950464276 Success…" at bounding box center [723, 646] width 1446 height 1201
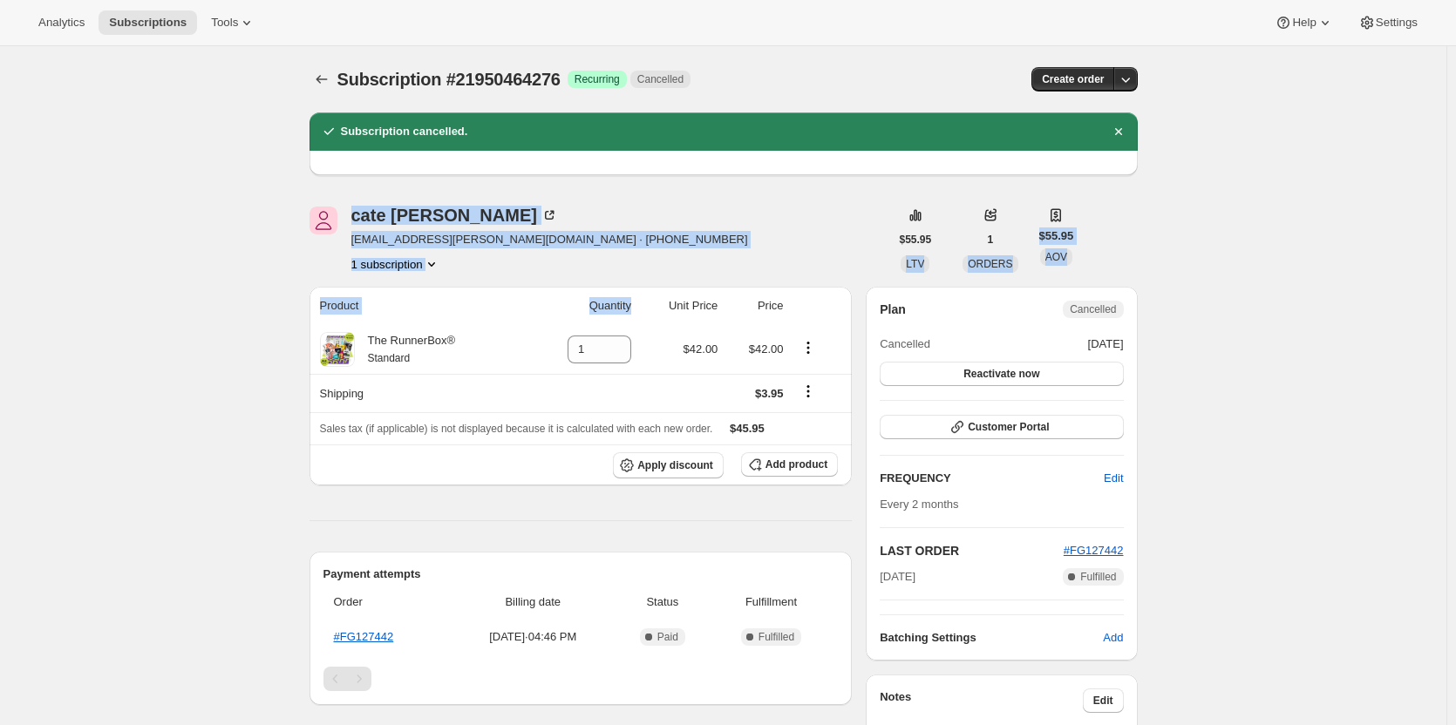
drag, startPoint x: 255, startPoint y: 221, endPoint x: 597, endPoint y: 315, distance: 355.3
click at [597, 315] on div "Subscription #21950464276. This page is ready Subscription #21950464276 Success…" at bounding box center [723, 646] width 1446 height 1201
click at [597, 315] on th "Quantity" at bounding box center [582, 306] width 107 height 38
drag, startPoint x: 597, startPoint y: 315, endPoint x: 266, endPoint y: 209, distance: 347.6
click at [266, 209] on div "Subscription #21950464276. This page is ready Subscription #21950464276 Success…" at bounding box center [723, 646] width 1446 height 1201
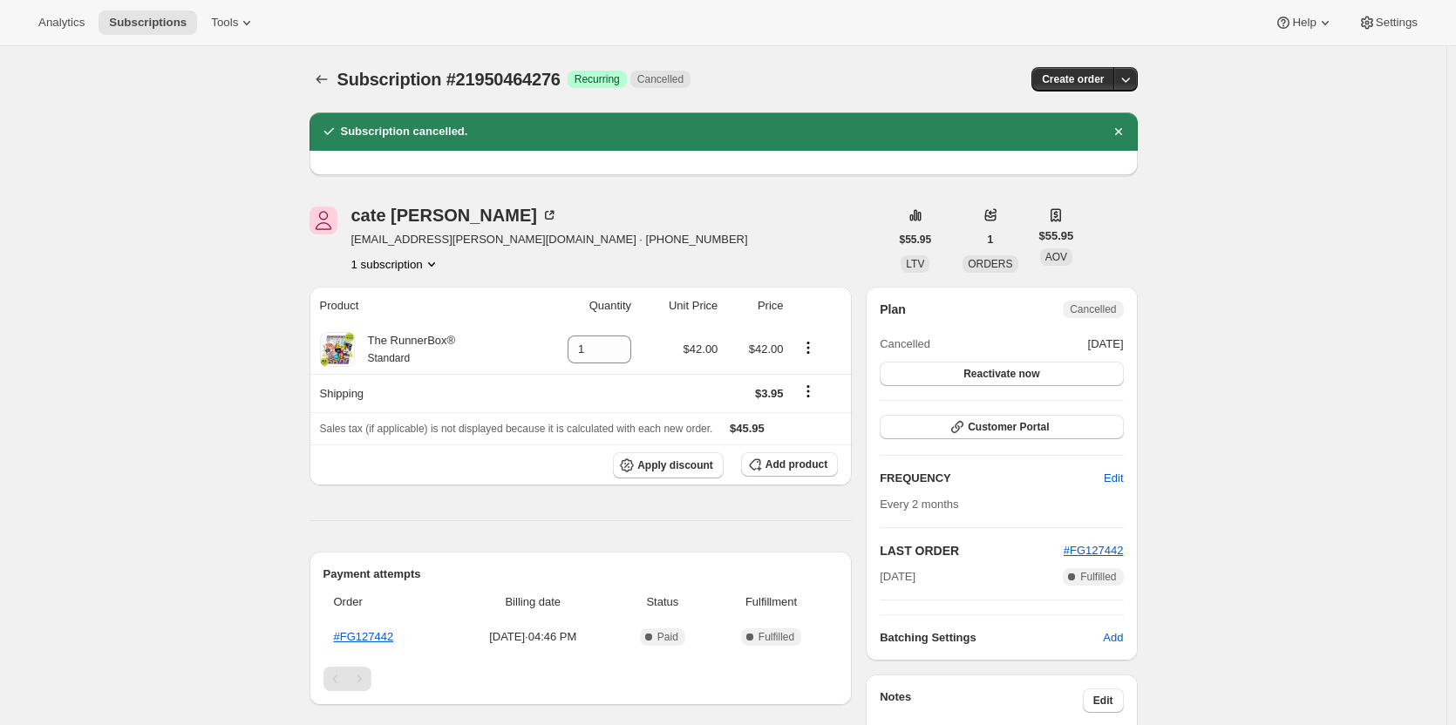
click at [266, 209] on div "Subscription #21950464276. This page is ready Subscription #21950464276 Success…" at bounding box center [723, 646] width 1446 height 1201
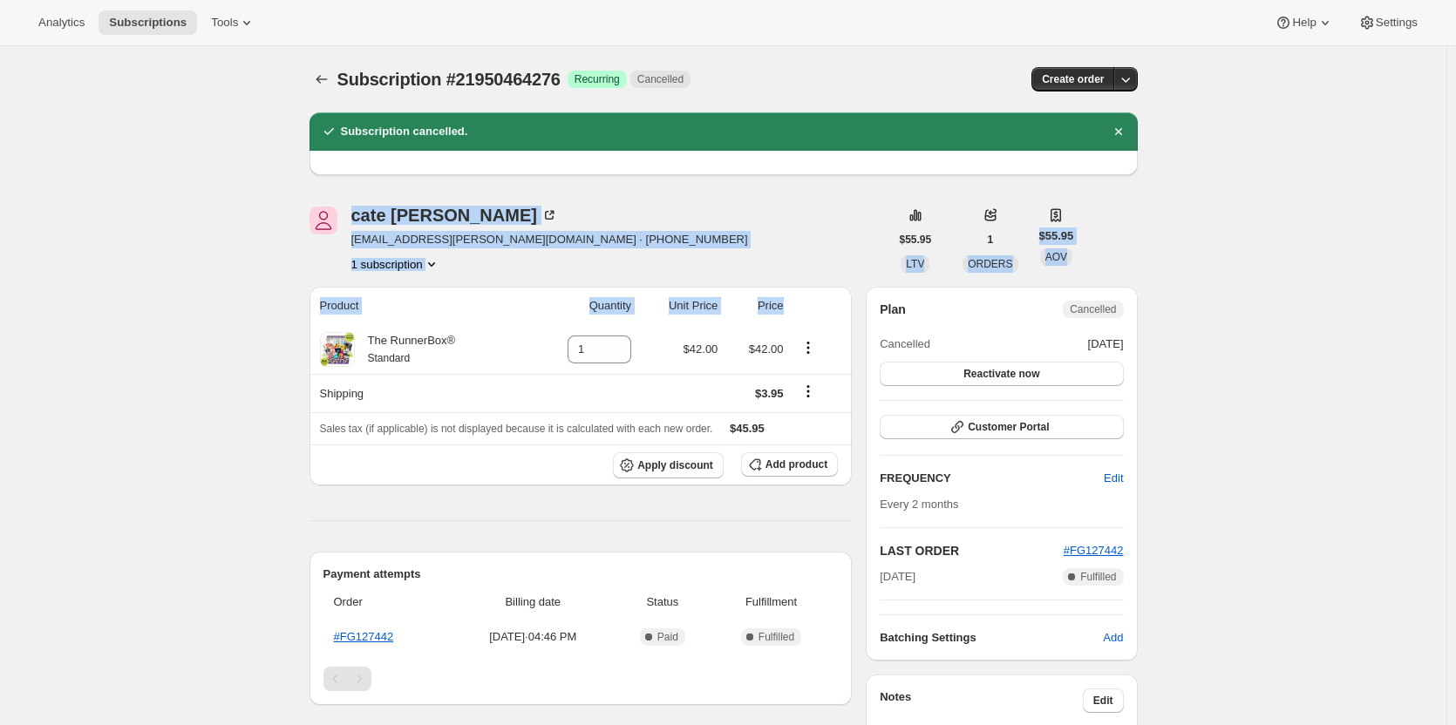
drag, startPoint x: 266, startPoint y: 209, endPoint x: 800, endPoint y: 311, distance: 544.0
click at [800, 311] on div "Subscription #21950464276. This page is ready Subscription #21950464276 Success…" at bounding box center [723, 646] width 1446 height 1201
click at [800, 311] on th at bounding box center [821, 306] width 64 height 38
drag, startPoint x: 800, startPoint y: 311, endPoint x: 283, endPoint y: 204, distance: 527.9
click at [283, 204] on div "Subscription #21950464276. This page is ready Subscription #21950464276 Success…" at bounding box center [723, 646] width 1446 height 1201
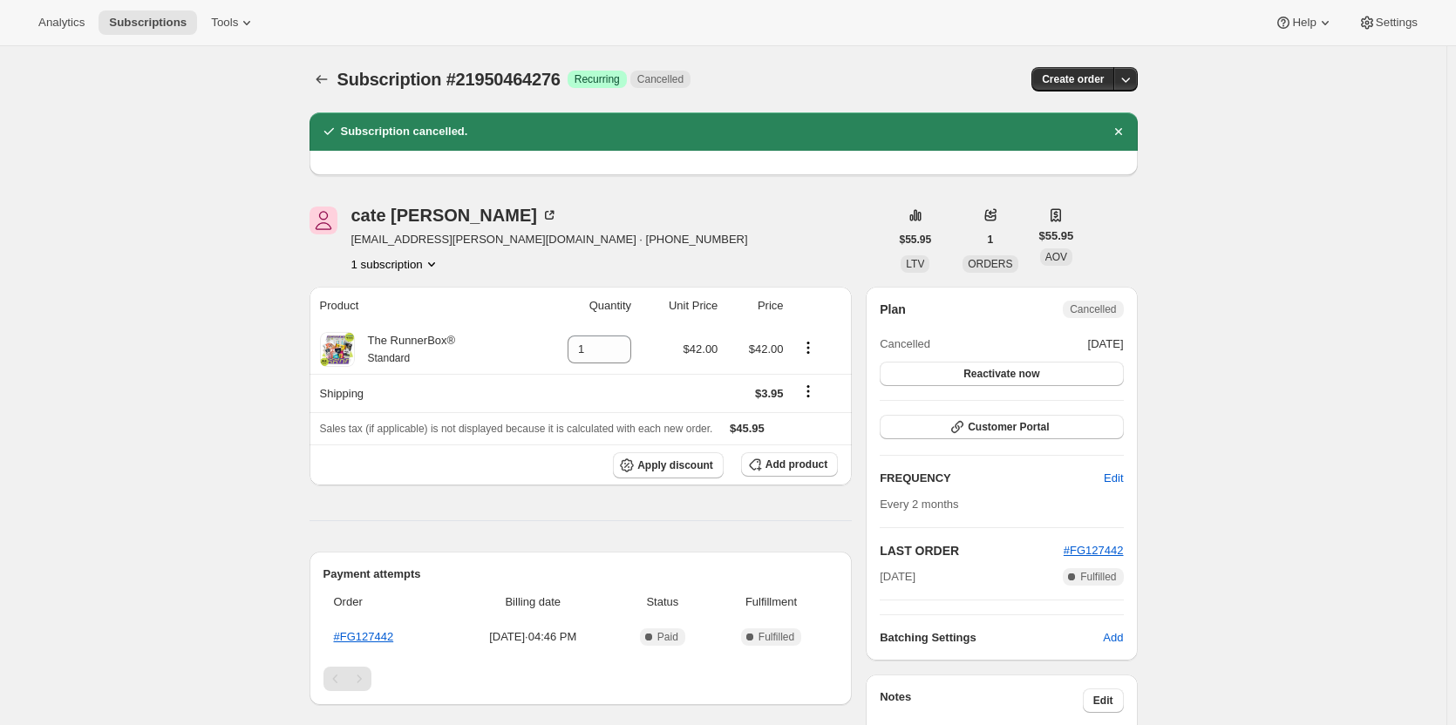
click at [283, 204] on div "Subscription #21950464276. This page is ready Subscription #21950464276 Success…" at bounding box center [723, 646] width 1446 height 1201
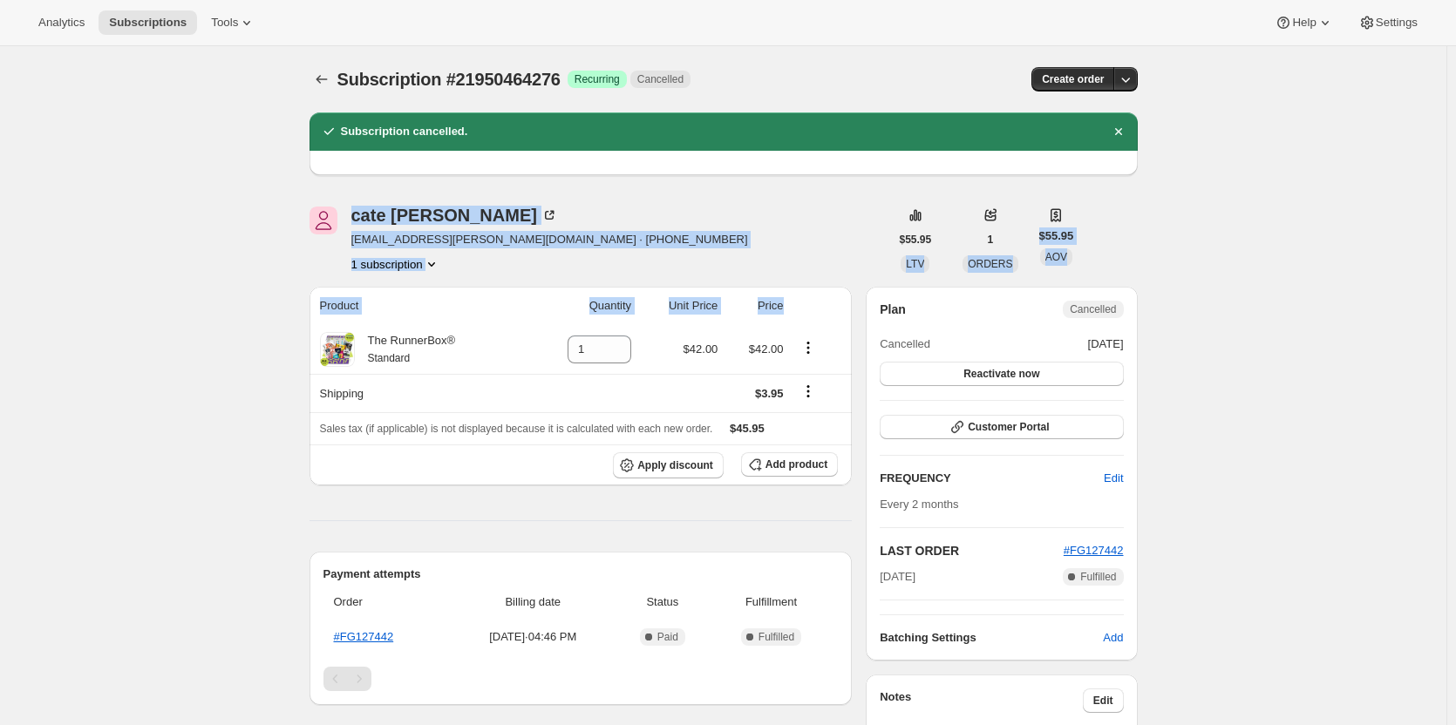
drag, startPoint x: 283, startPoint y: 204, endPoint x: 778, endPoint y: 298, distance: 504.0
click at [778, 298] on div "Subscription #21950464276. This page is ready Subscription #21950464276 Success…" at bounding box center [723, 646] width 1446 height 1201
click at [778, 298] on th "Price" at bounding box center [755, 306] width 65 height 38
